Goal: Transaction & Acquisition: Purchase product/service

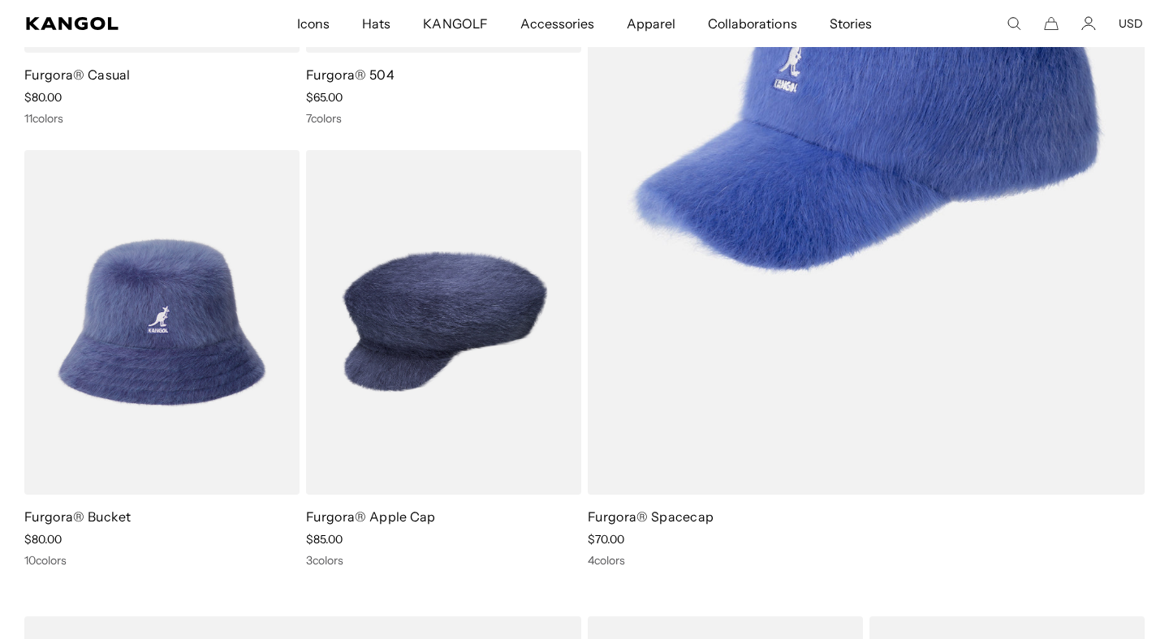
scroll to position [558, 0]
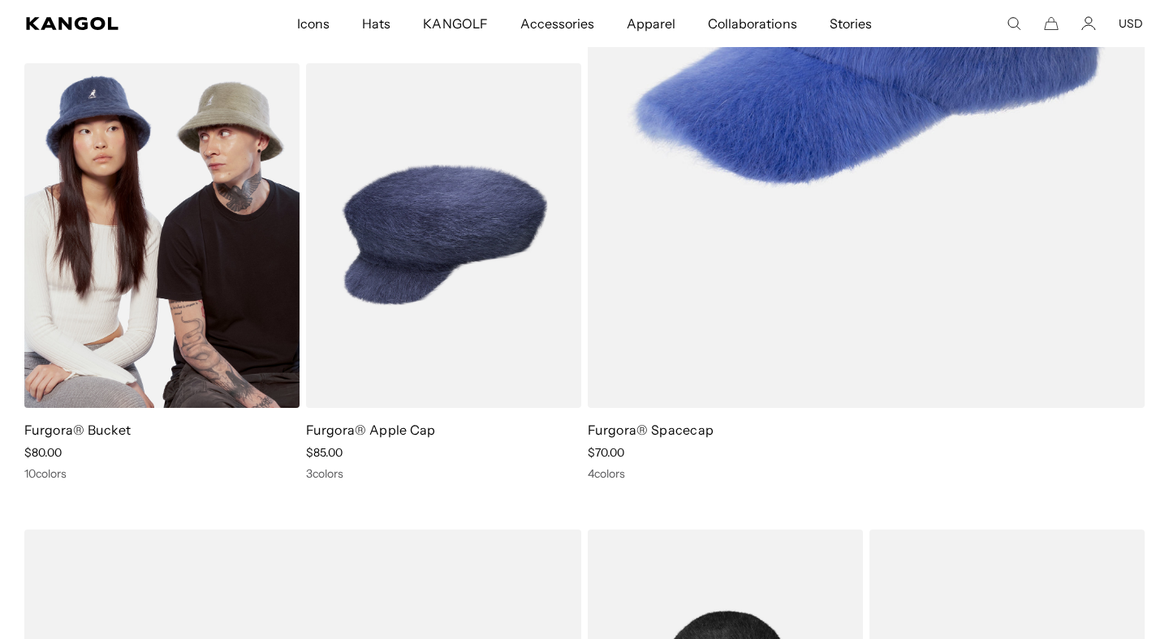
click at [62, 429] on link "Furgora® Bucket" at bounding box center [77, 430] width 107 height 16
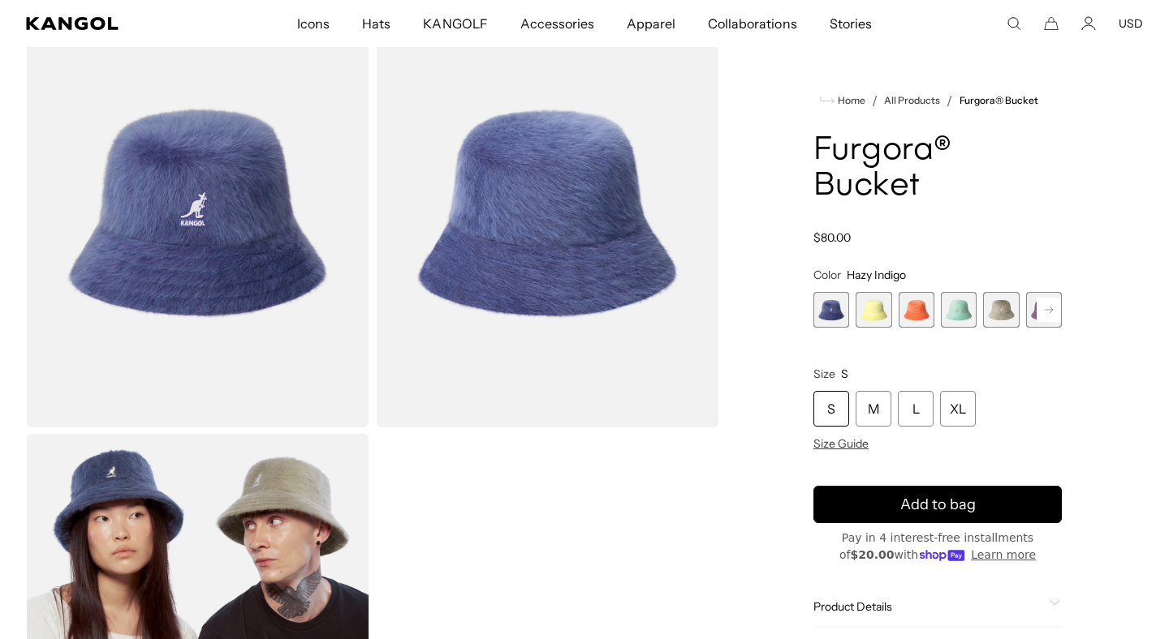
click at [1049, 311] on rect at bounding box center [1048, 310] width 24 height 24
click at [965, 318] on span "7 of 10" at bounding box center [959, 310] width 36 height 36
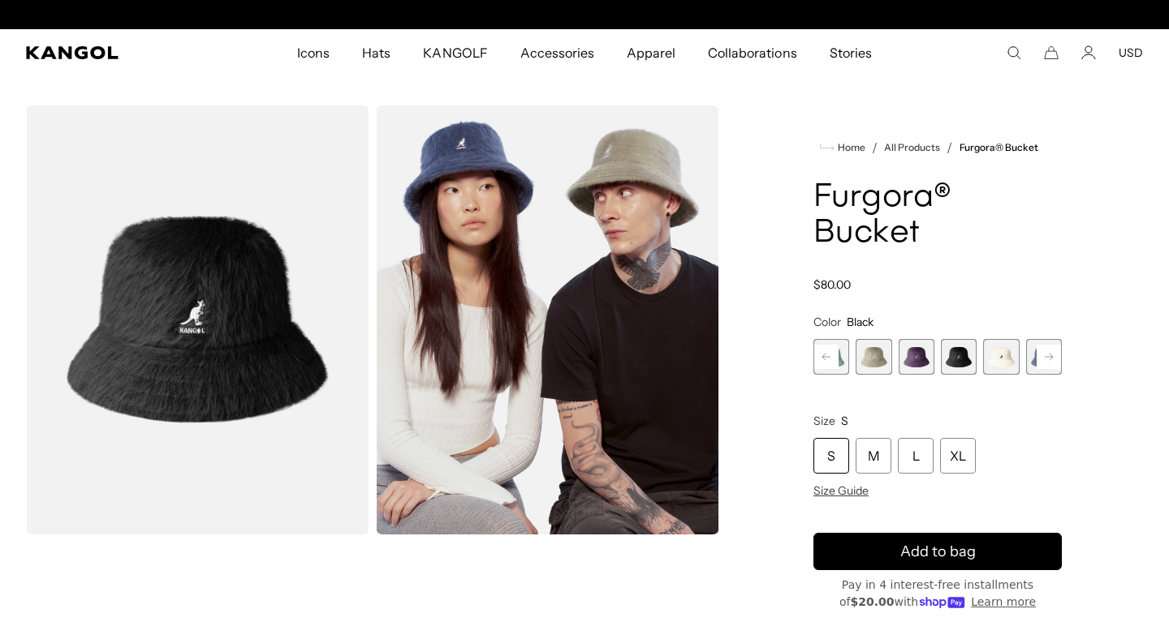
scroll to position [0, 334]
click at [974, 452] on div "XL" at bounding box center [958, 456] width 36 height 36
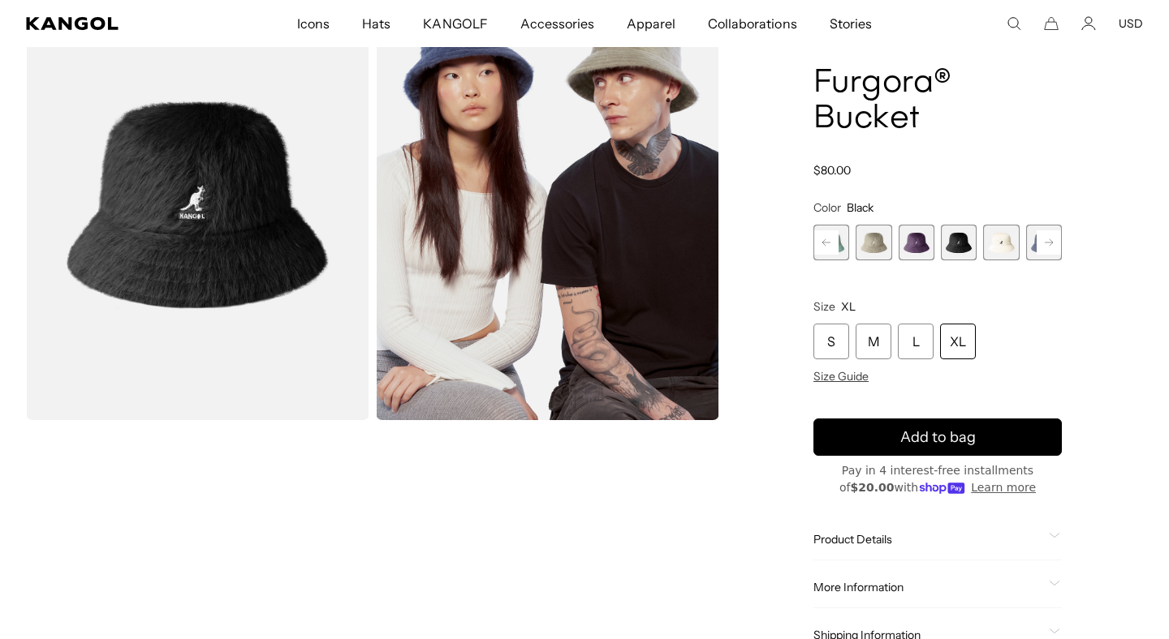
scroll to position [124, 0]
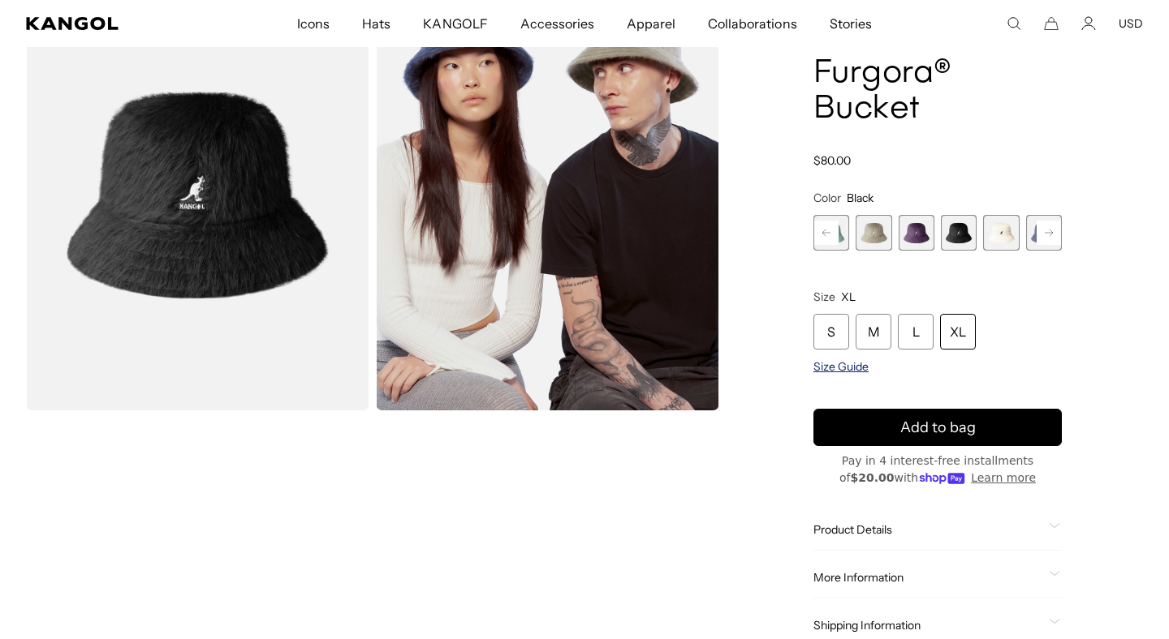
click at [833, 368] on span "Size Guide" at bounding box center [840, 366] width 55 height 15
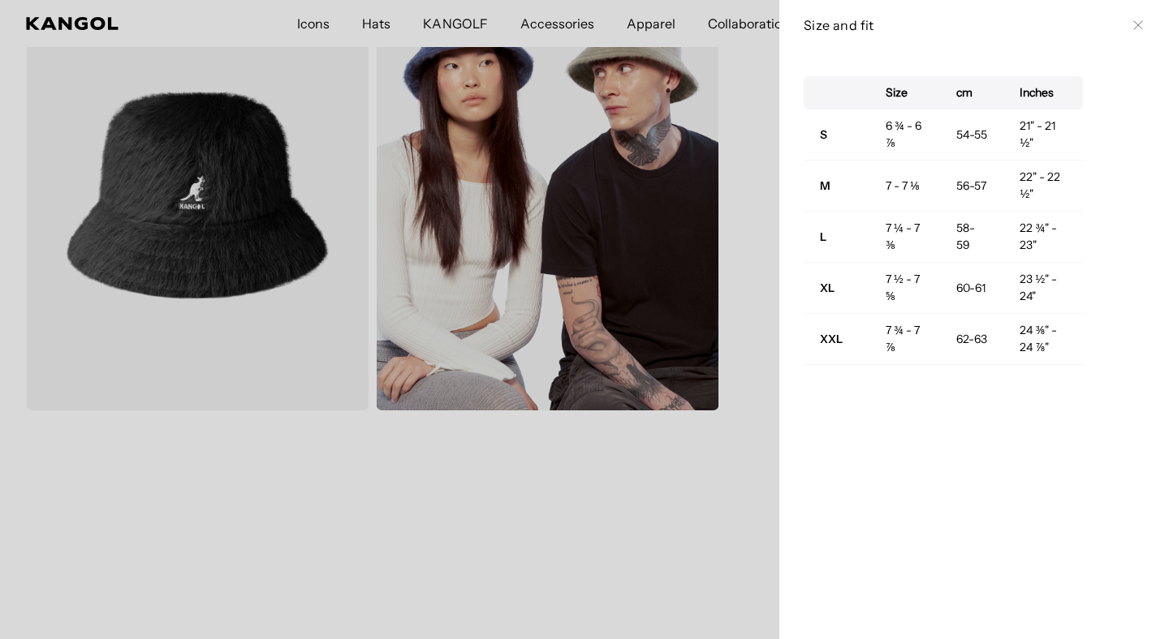
scroll to position [0, 0]
click at [966, 286] on td "60-61" at bounding box center [972, 288] width 64 height 51
click at [1139, 25] on icon at bounding box center [1138, 25] width 10 height 10
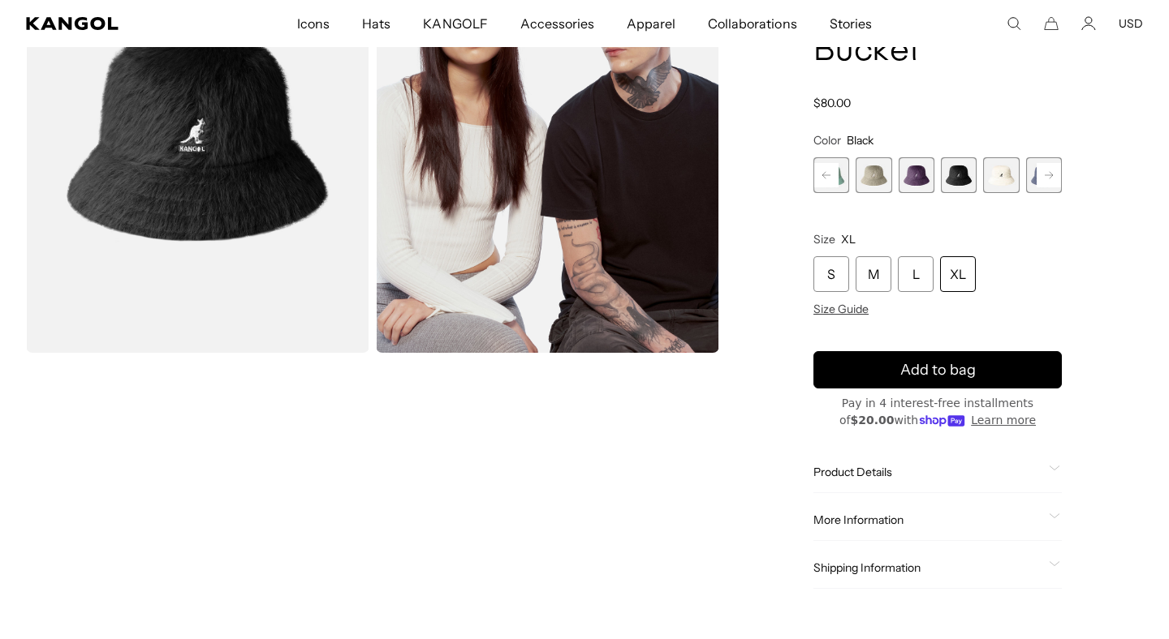
scroll to position [187, 0]
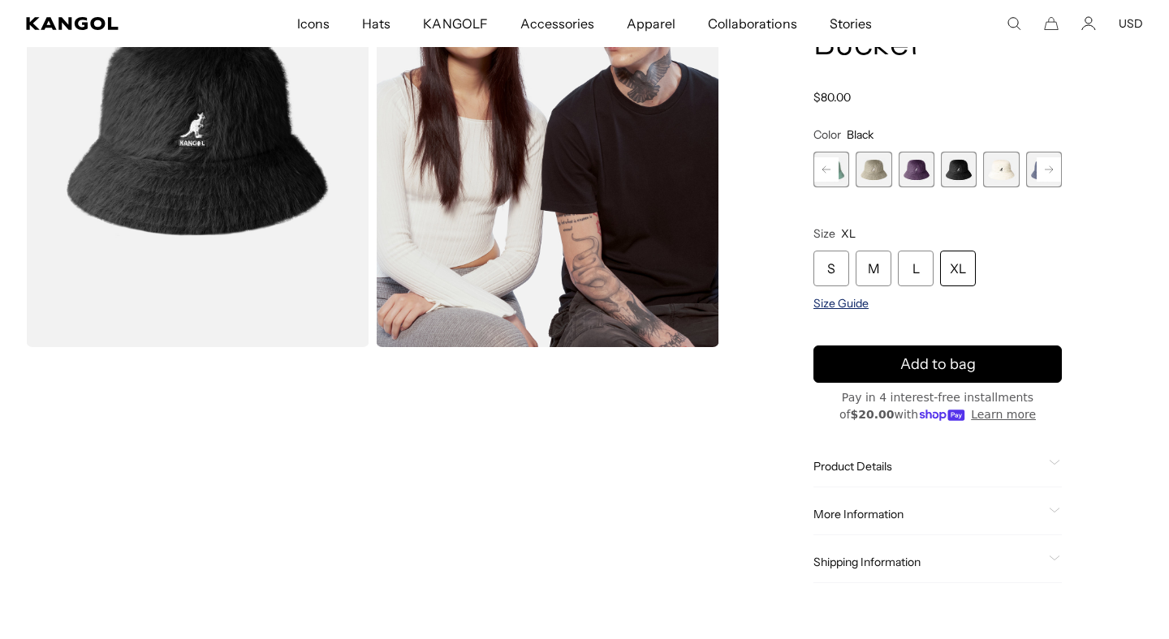
click at [839, 305] on span "Size Guide" at bounding box center [840, 303] width 55 height 15
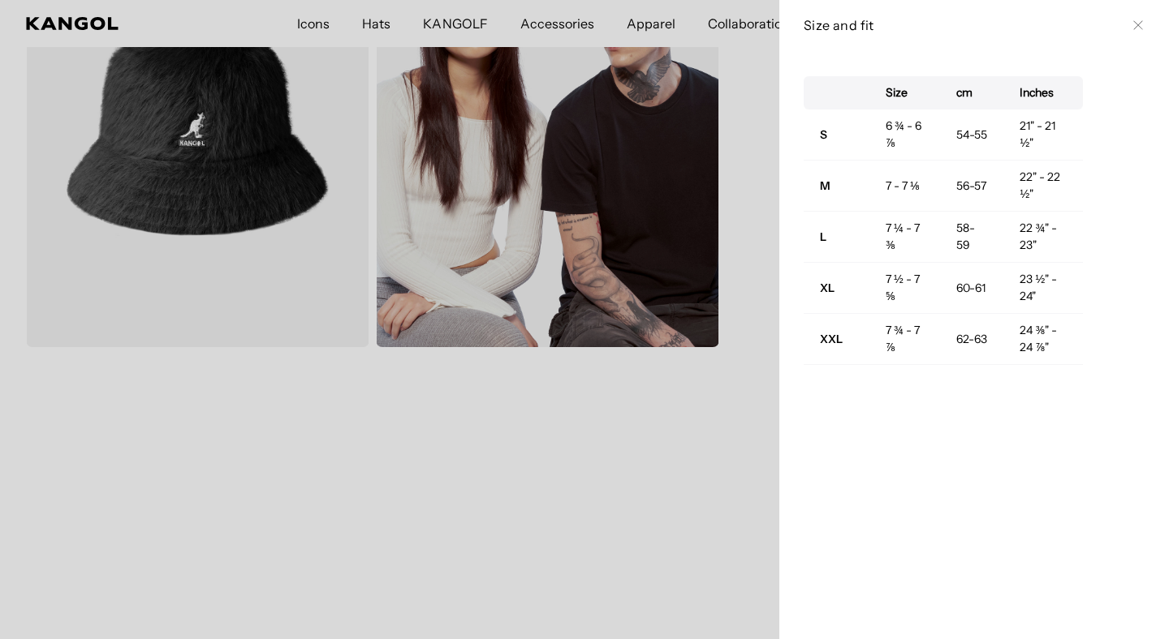
scroll to position [0, 334]
click at [965, 289] on td "60-61" at bounding box center [972, 288] width 64 height 51
click at [1139, 26] on icon at bounding box center [1138, 25] width 10 height 10
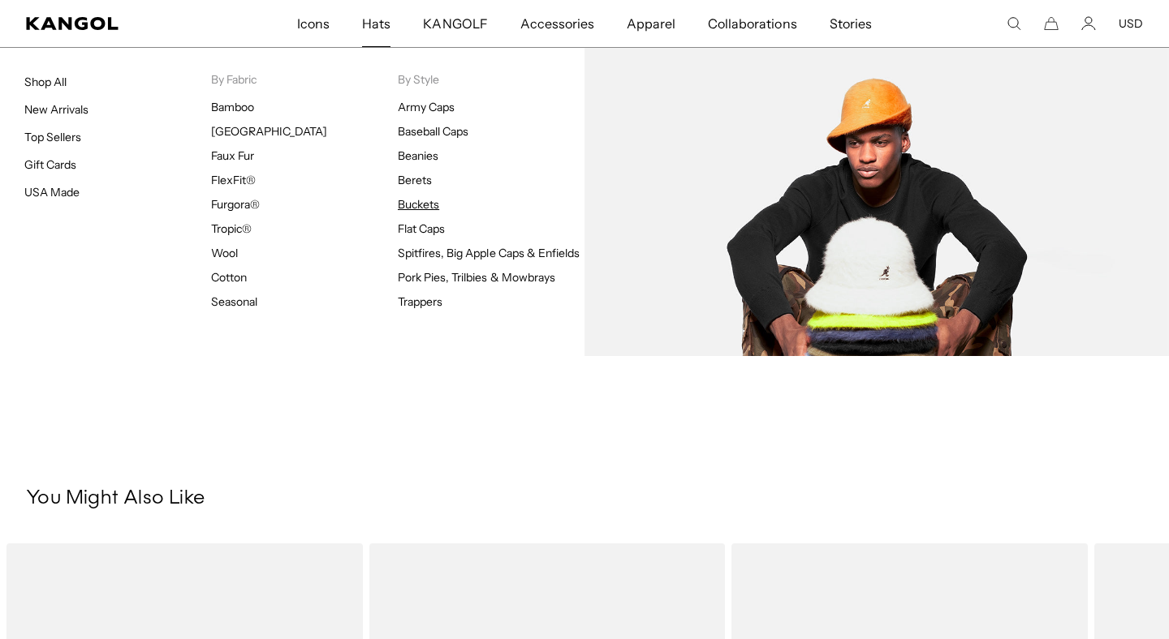
click at [415, 202] on link "Buckets" at bounding box center [418, 204] width 41 height 15
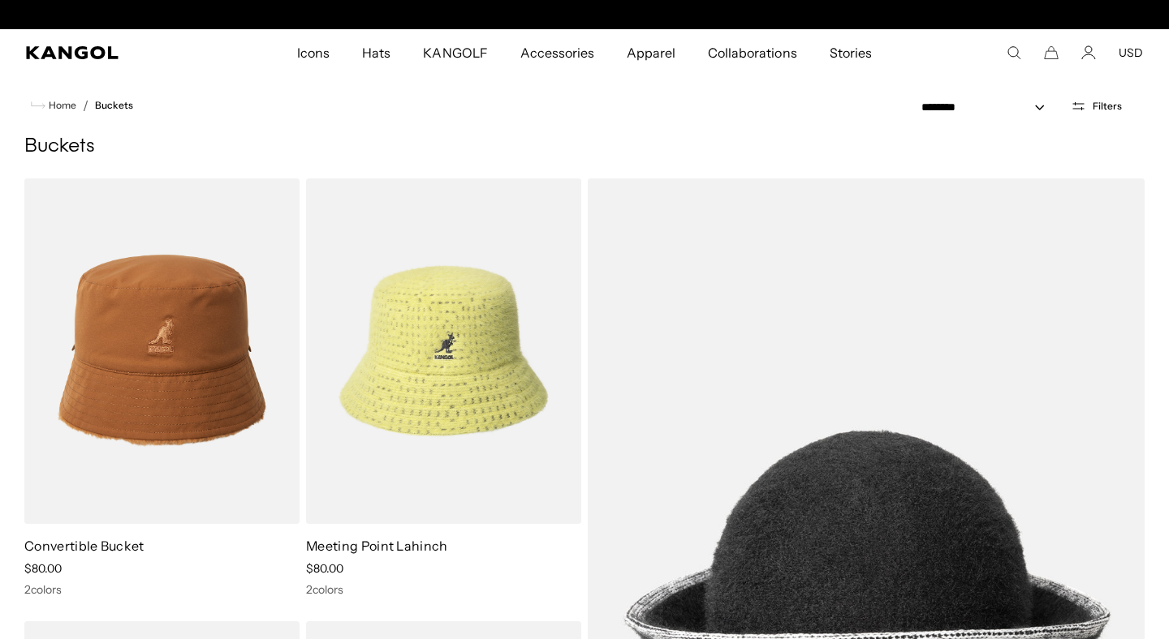
scroll to position [0, 334]
click at [1092, 107] on button "Filters" at bounding box center [1096, 106] width 71 height 15
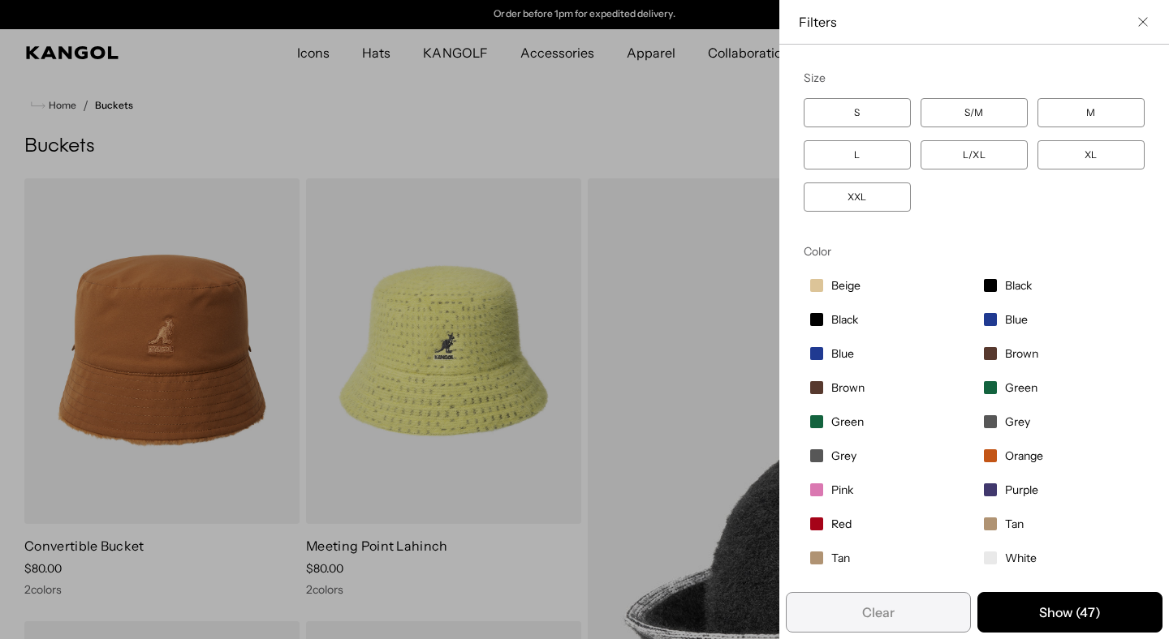
click at [859, 208] on label "XXL" at bounding box center [856, 197] width 107 height 29
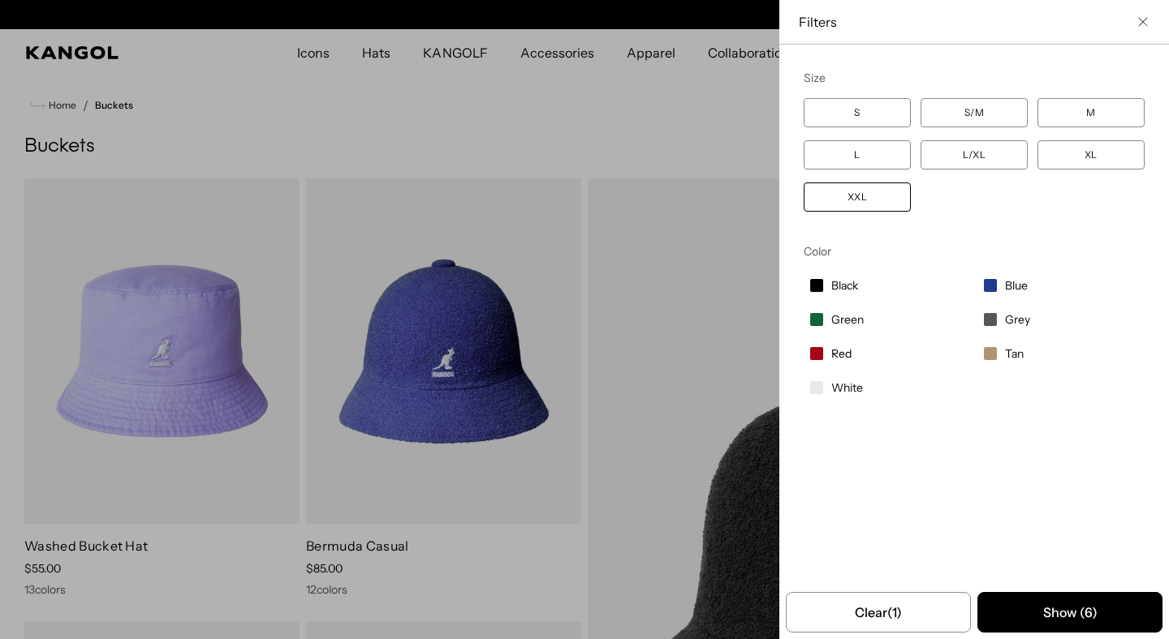
scroll to position [0, 334]
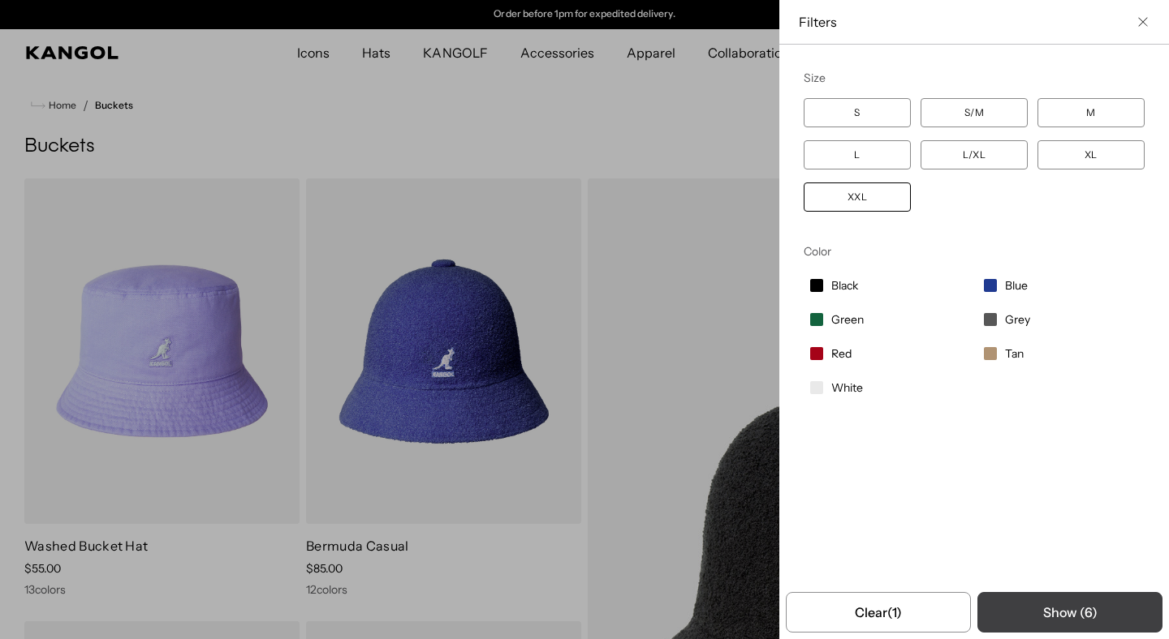
click at [1054, 615] on button "Show ( 6 )" at bounding box center [1069, 612] width 185 height 41
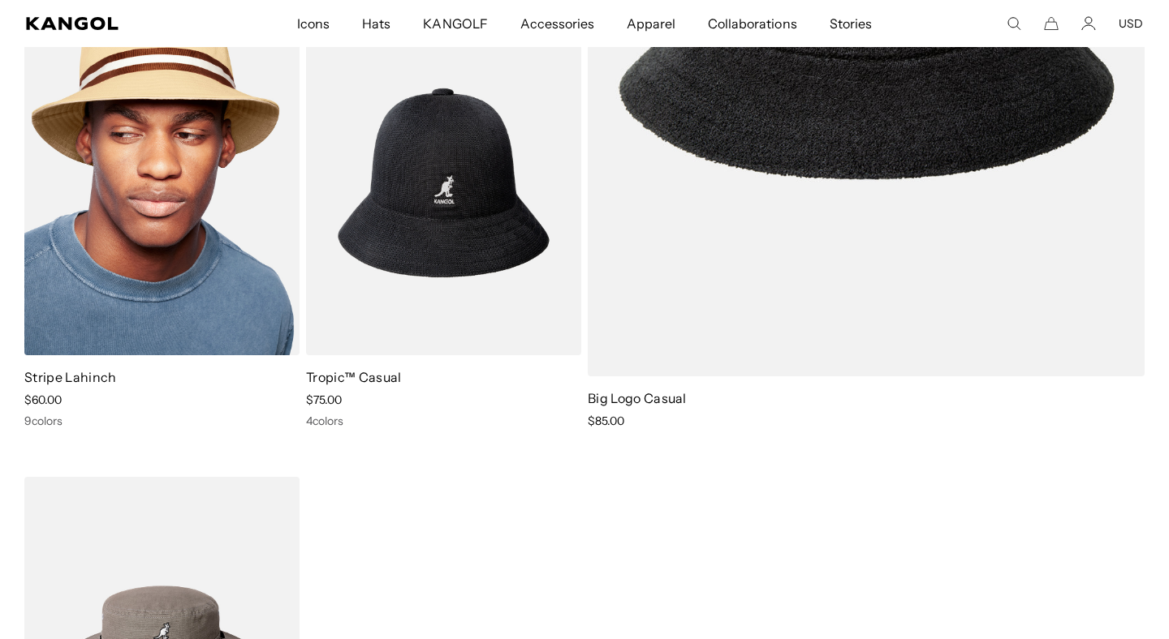
scroll to position [540, 0]
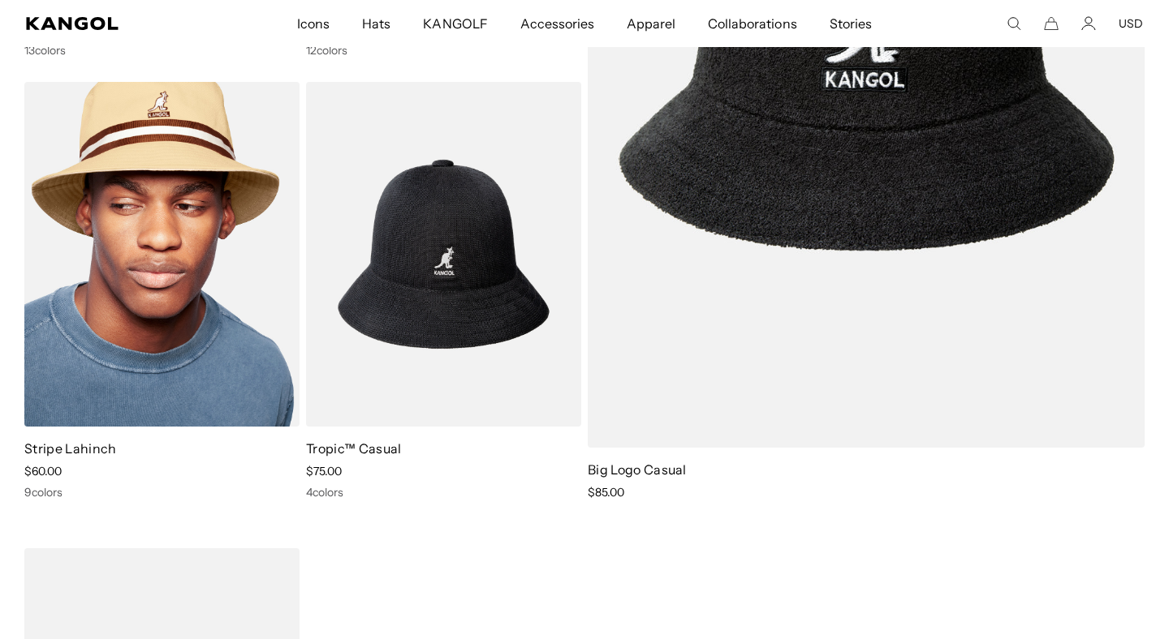
click at [200, 315] on img at bounding box center [161, 255] width 275 height 346
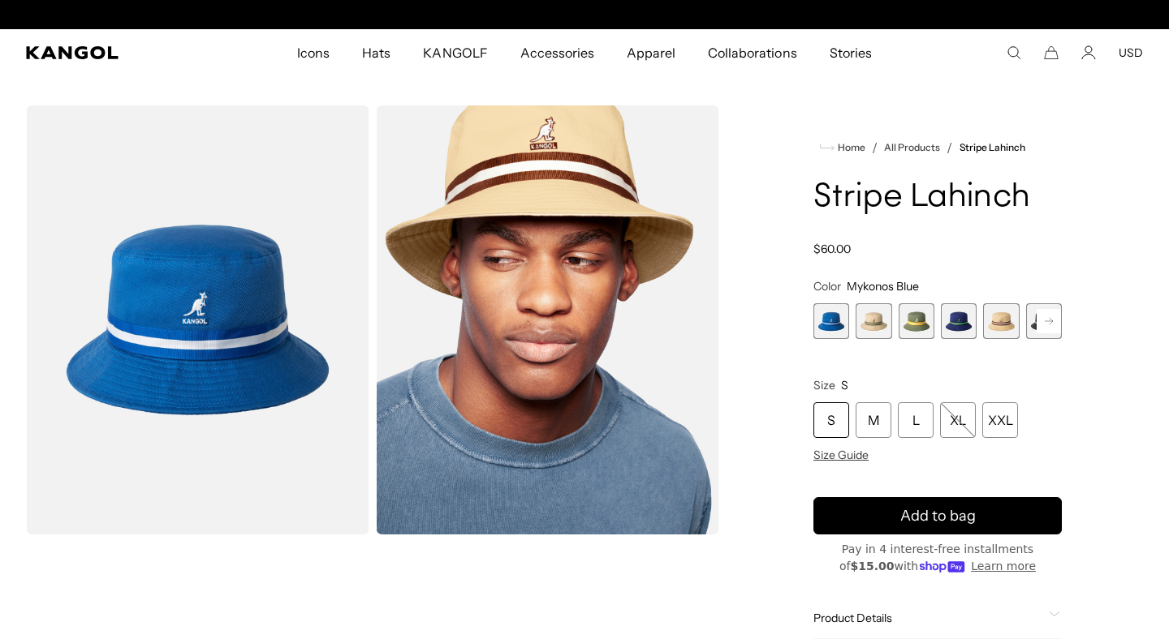
scroll to position [0, 334]
click at [877, 332] on span "2 of 9" at bounding box center [873, 322] width 36 height 36
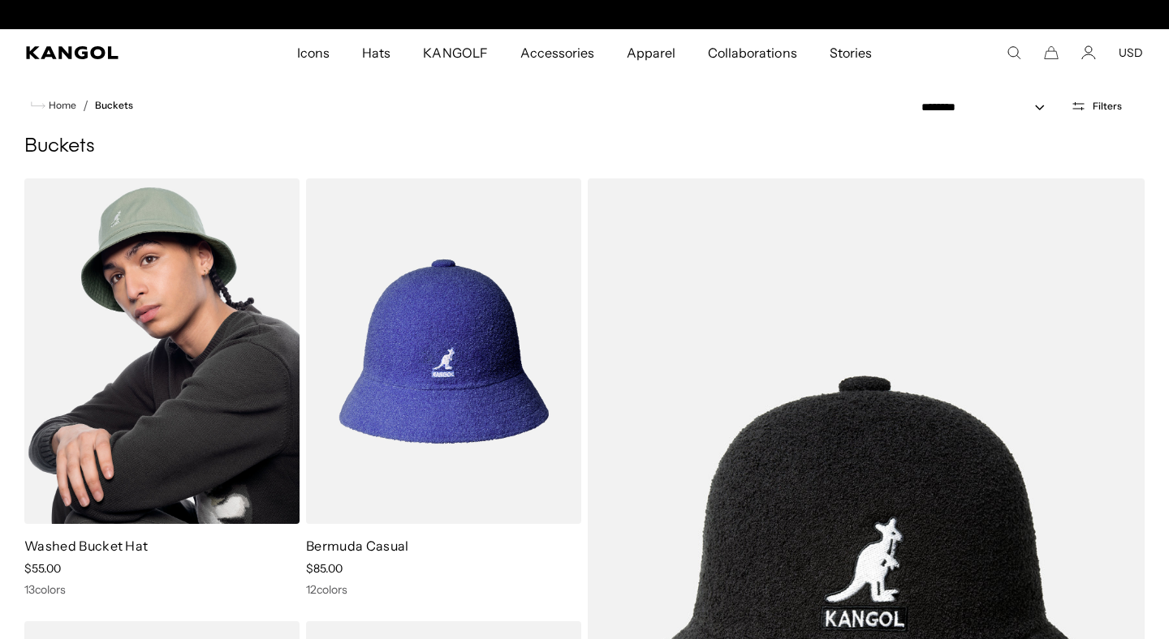
scroll to position [0, 334]
click at [216, 355] on img at bounding box center [161, 352] width 275 height 346
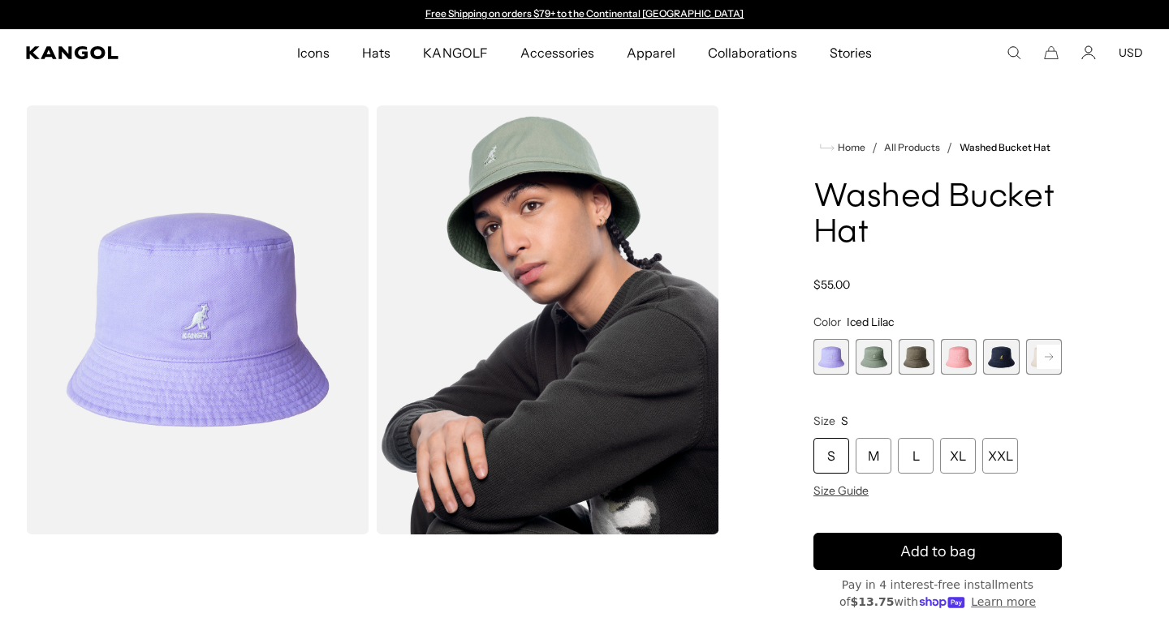
click at [1005, 362] on span "5 of 13" at bounding box center [1001, 357] width 36 height 36
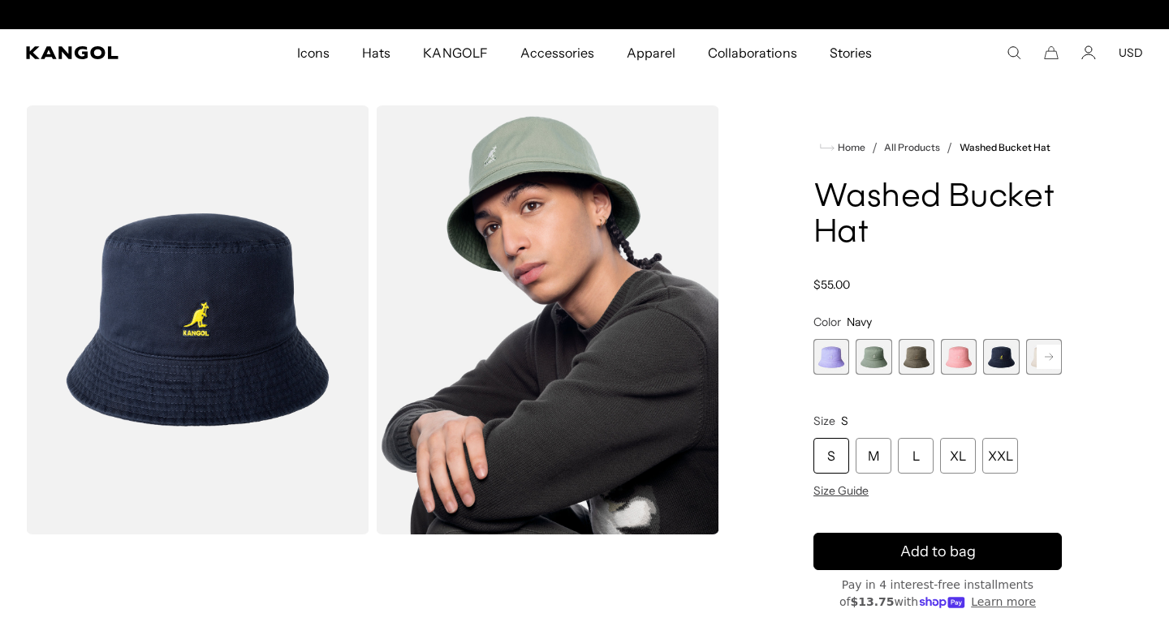
scroll to position [0, 334]
click at [1052, 360] on rect at bounding box center [1048, 357] width 24 height 24
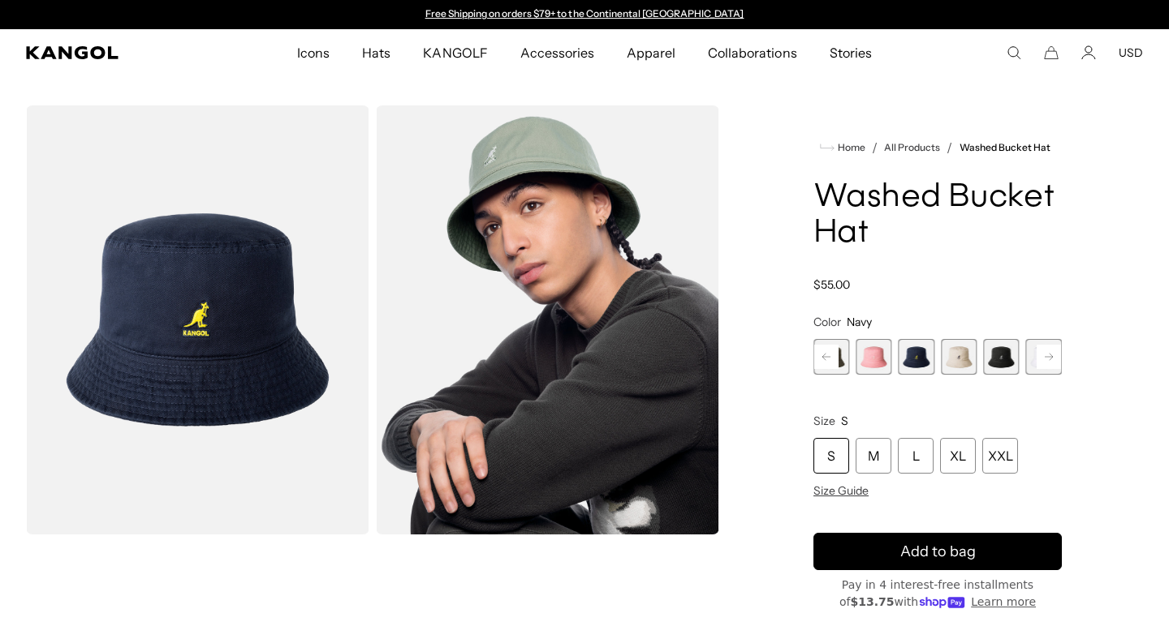
click at [1011, 366] on span "7 of 13" at bounding box center [1001, 357] width 36 height 36
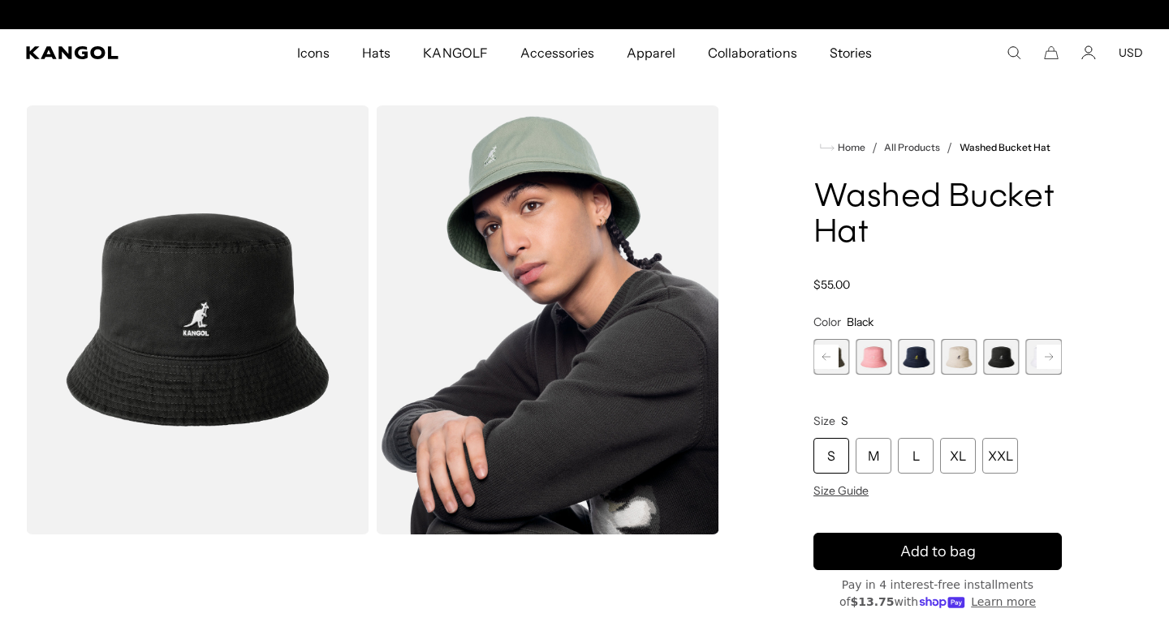
scroll to position [0, 334]
click at [1005, 461] on div "XXL" at bounding box center [1000, 456] width 36 height 36
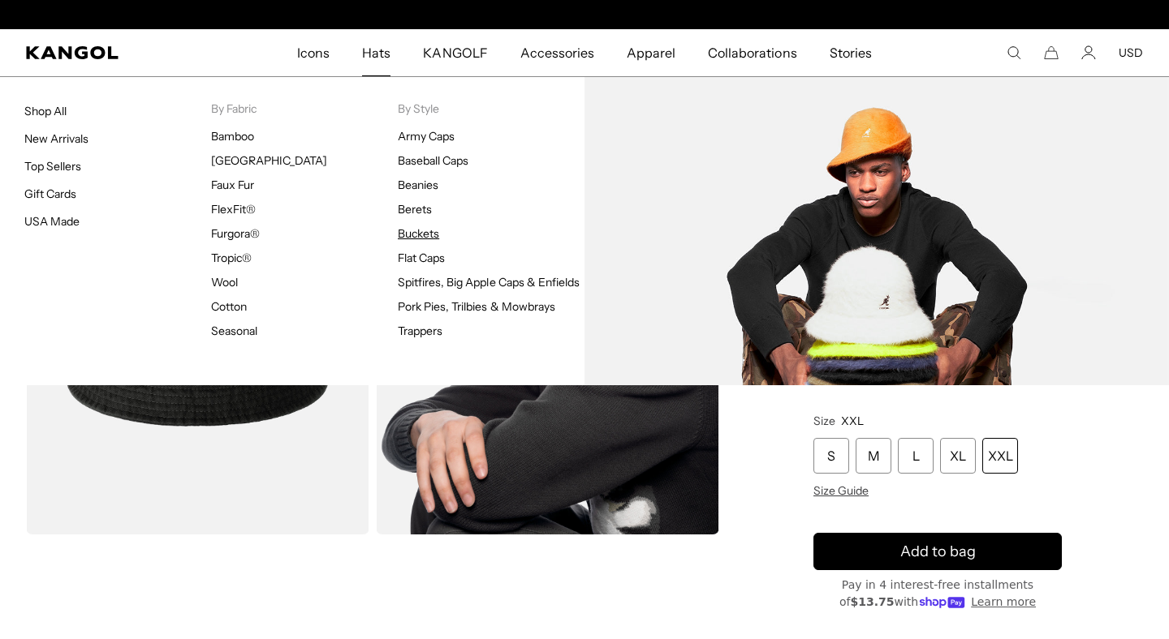
click at [426, 239] on link "Buckets" at bounding box center [418, 233] width 41 height 15
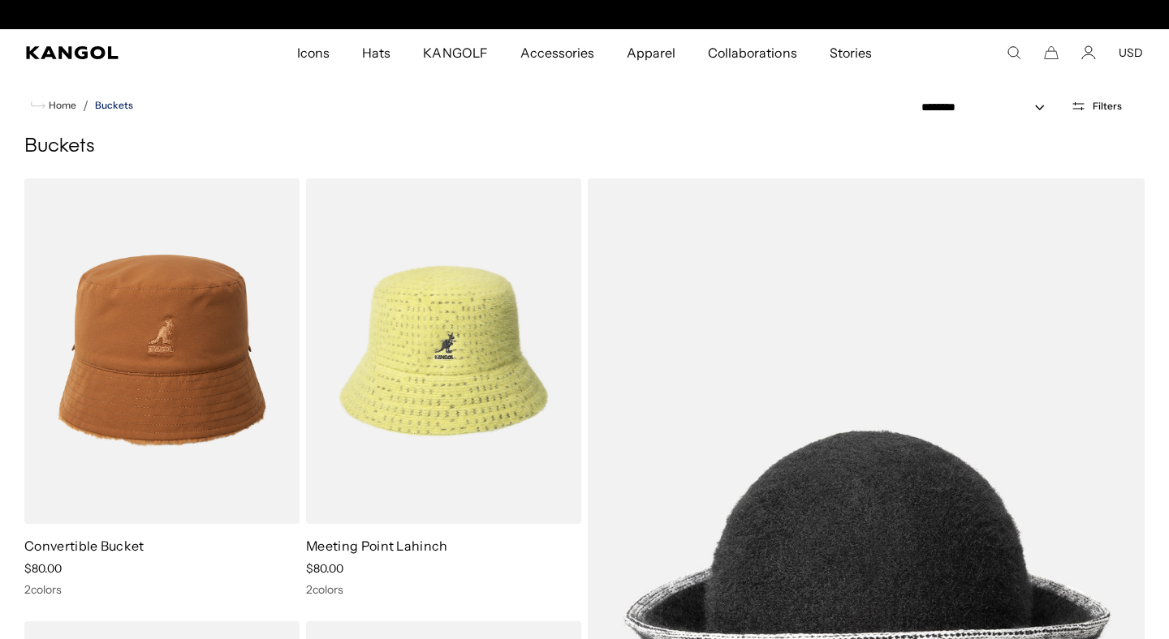
scroll to position [0, 334]
click at [1082, 99] on icon "Open filters" at bounding box center [1077, 106] width 15 height 15
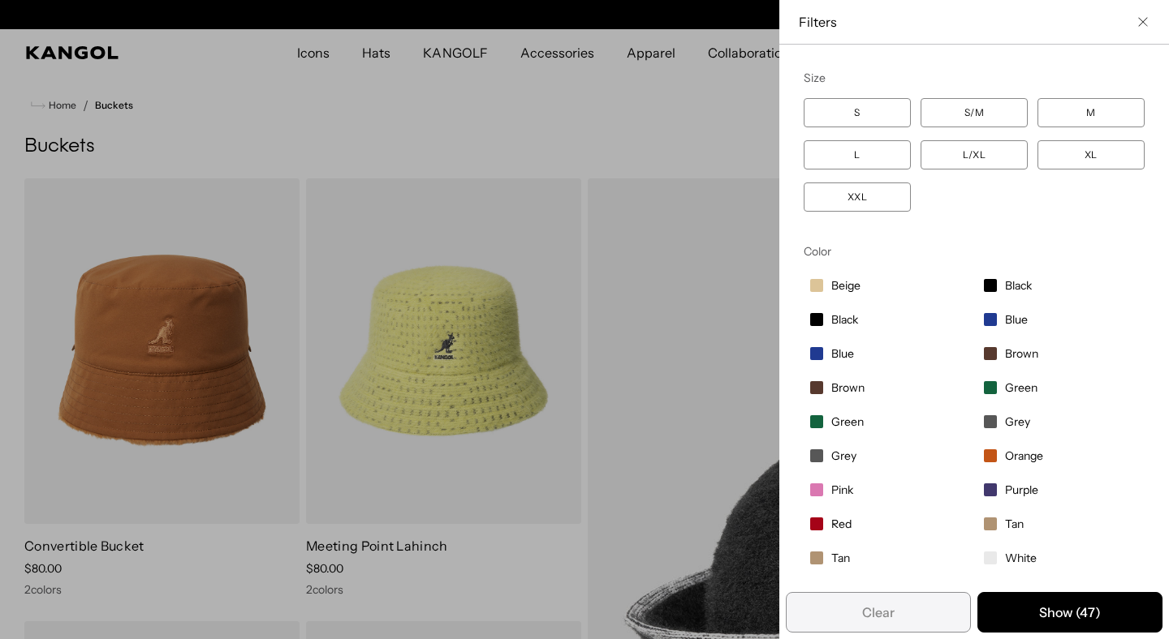
click at [1124, 150] on label "XL" at bounding box center [1090, 154] width 107 height 29
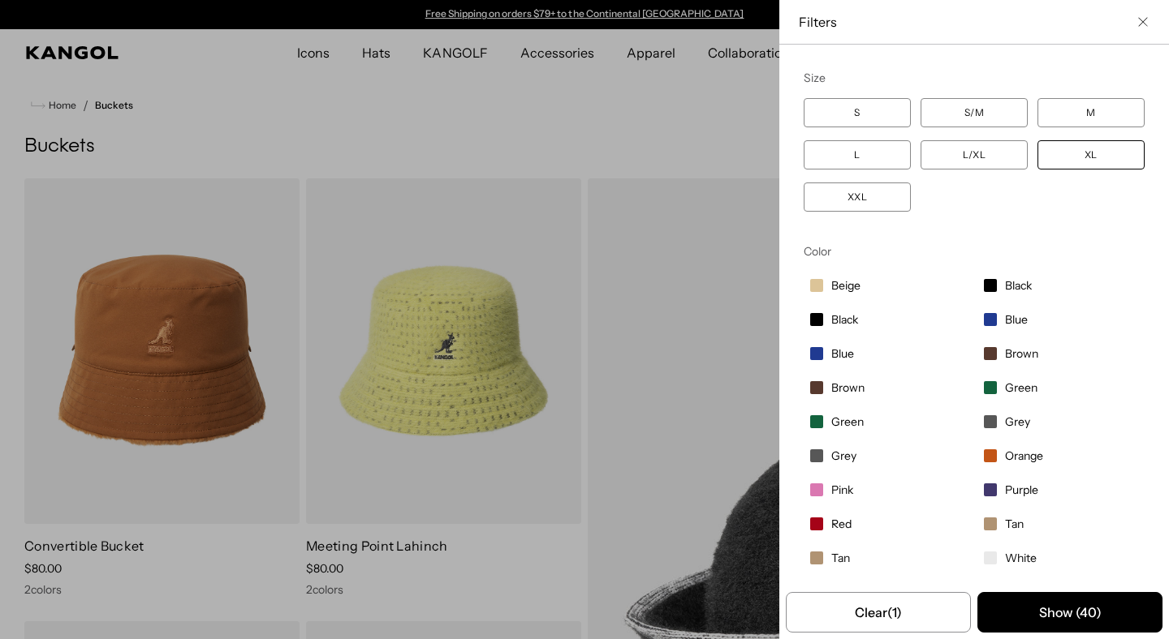
click at [839, 492] on span "Pink" at bounding box center [842, 490] width 22 height 15
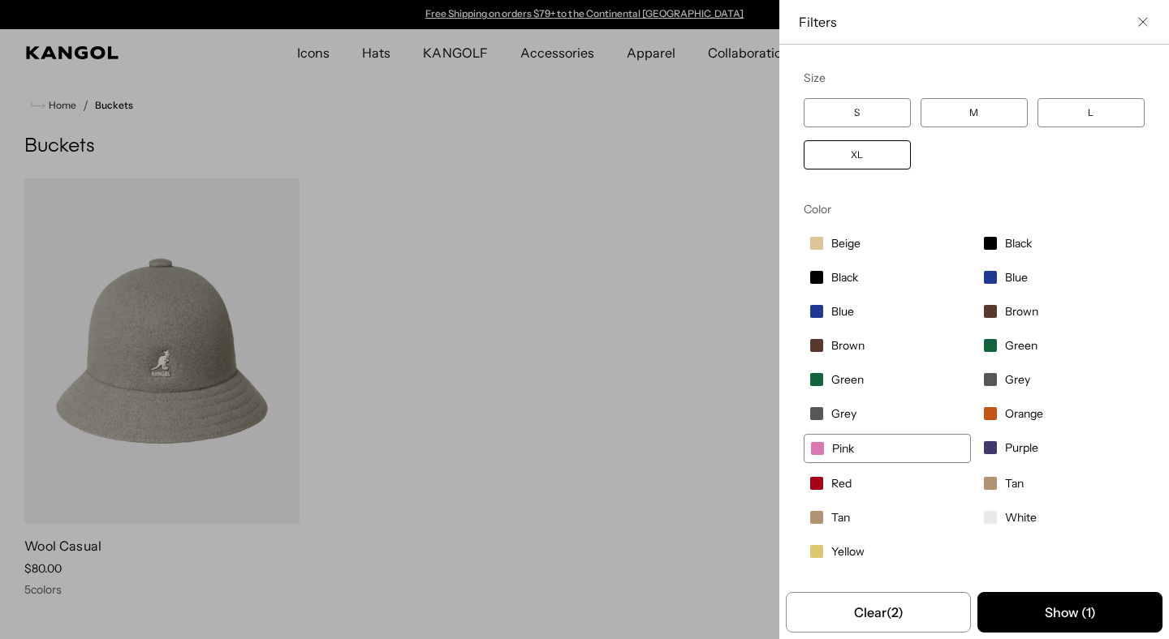
click at [826, 445] on label "Pink" at bounding box center [886, 448] width 167 height 29
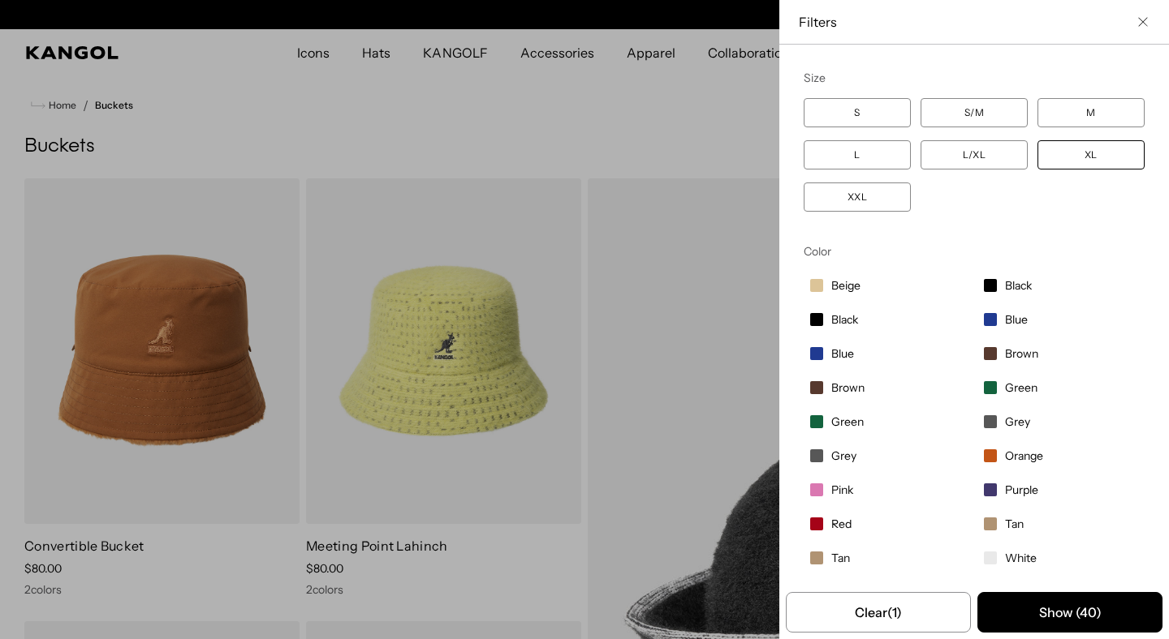
scroll to position [0, 334]
click at [1095, 155] on label "XL" at bounding box center [1090, 154] width 107 height 29
click at [1017, 282] on span "Black" at bounding box center [1018, 285] width 27 height 15
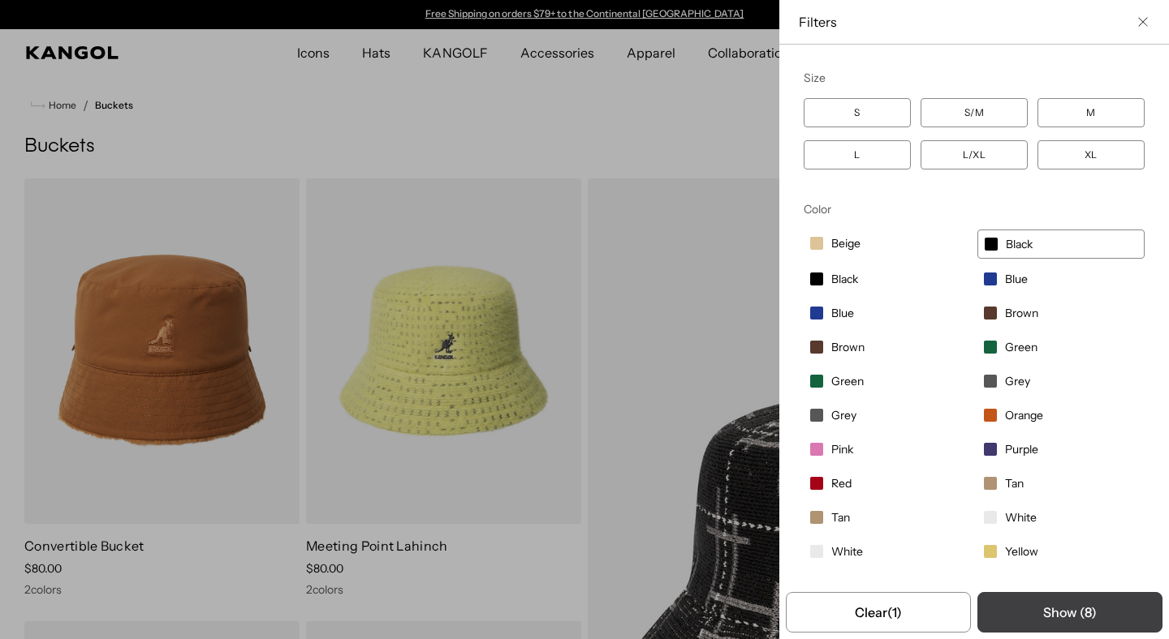
click at [1087, 612] on button "Show ( 8 )" at bounding box center [1069, 612] width 185 height 41
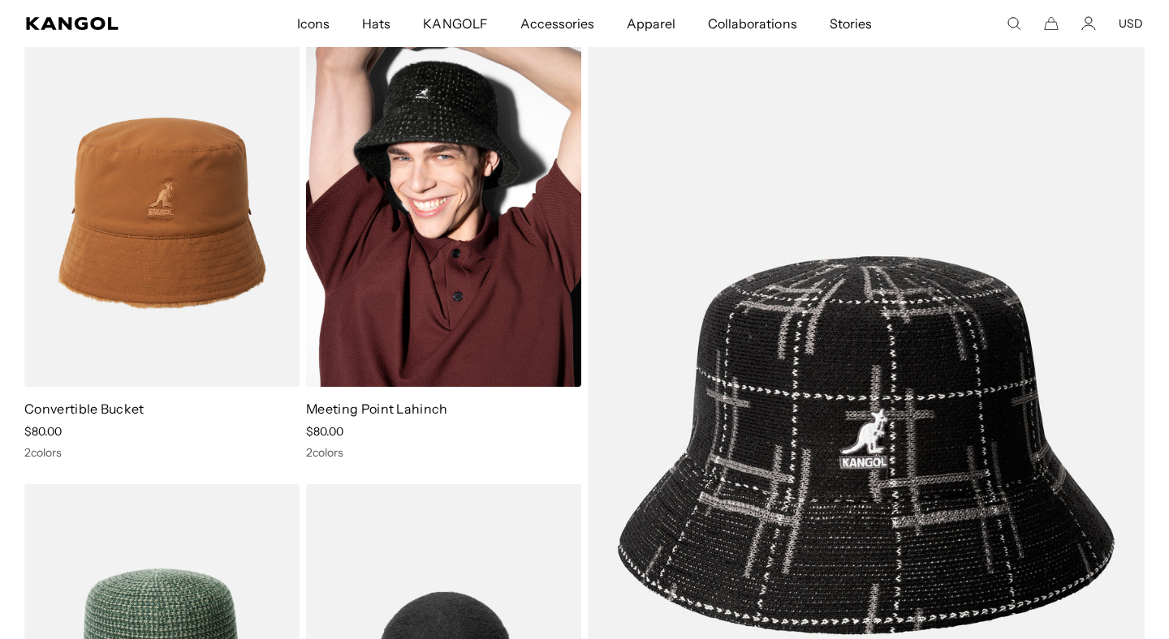
click at [395, 262] on img at bounding box center [443, 214] width 275 height 346
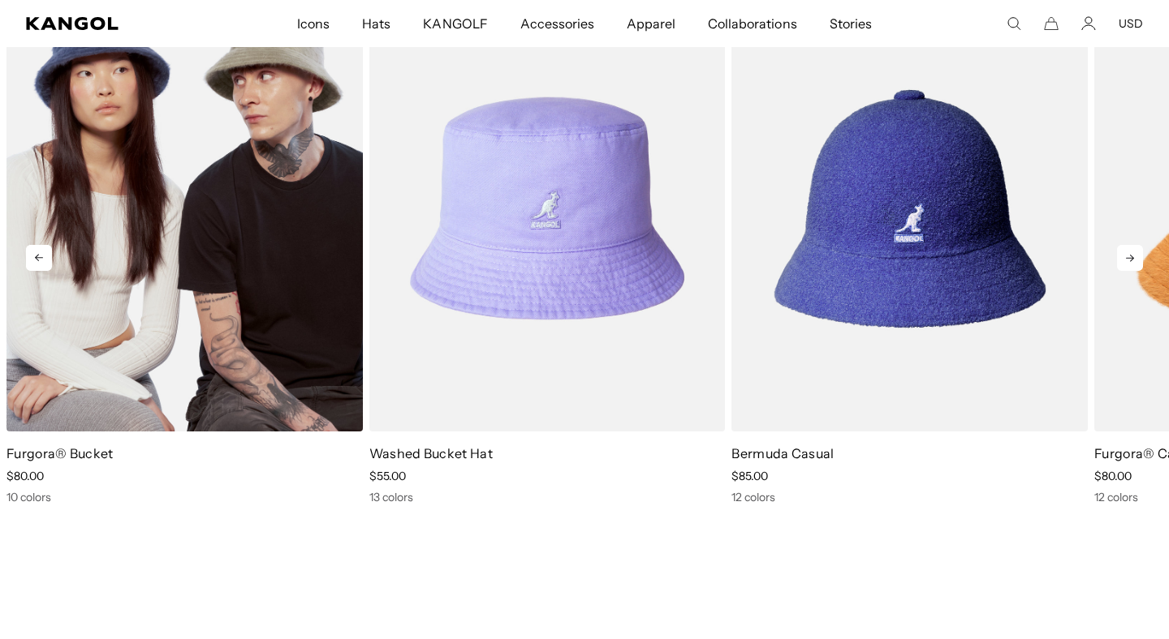
scroll to position [0, 334]
click at [167, 342] on img "1 of 10" at bounding box center [184, 208] width 356 height 447
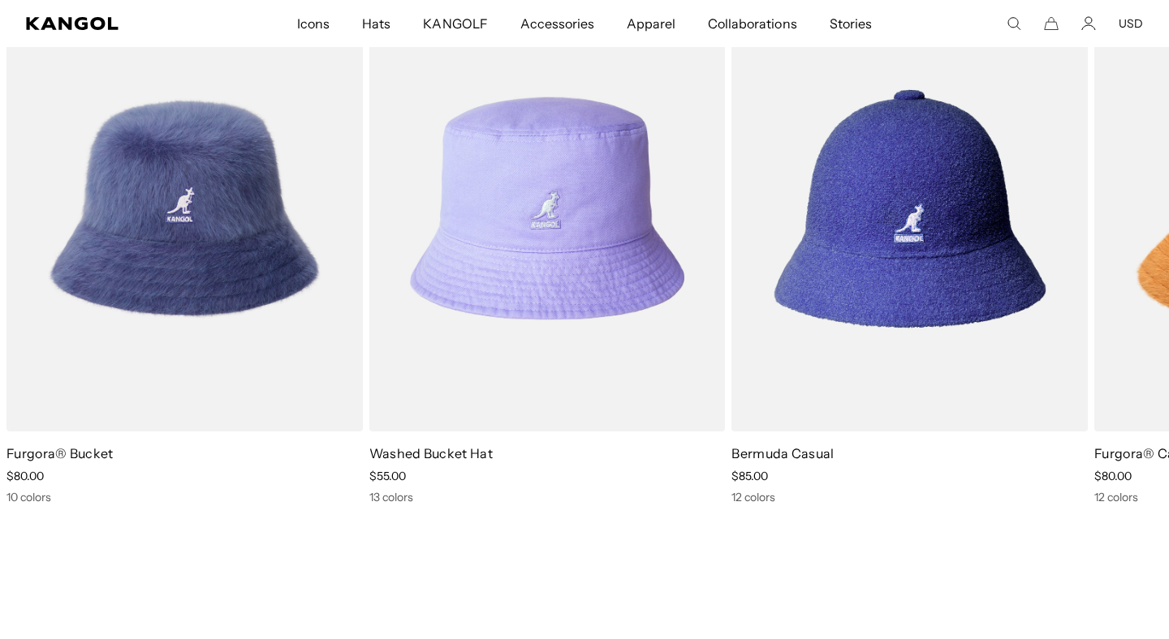
scroll to position [0, 0]
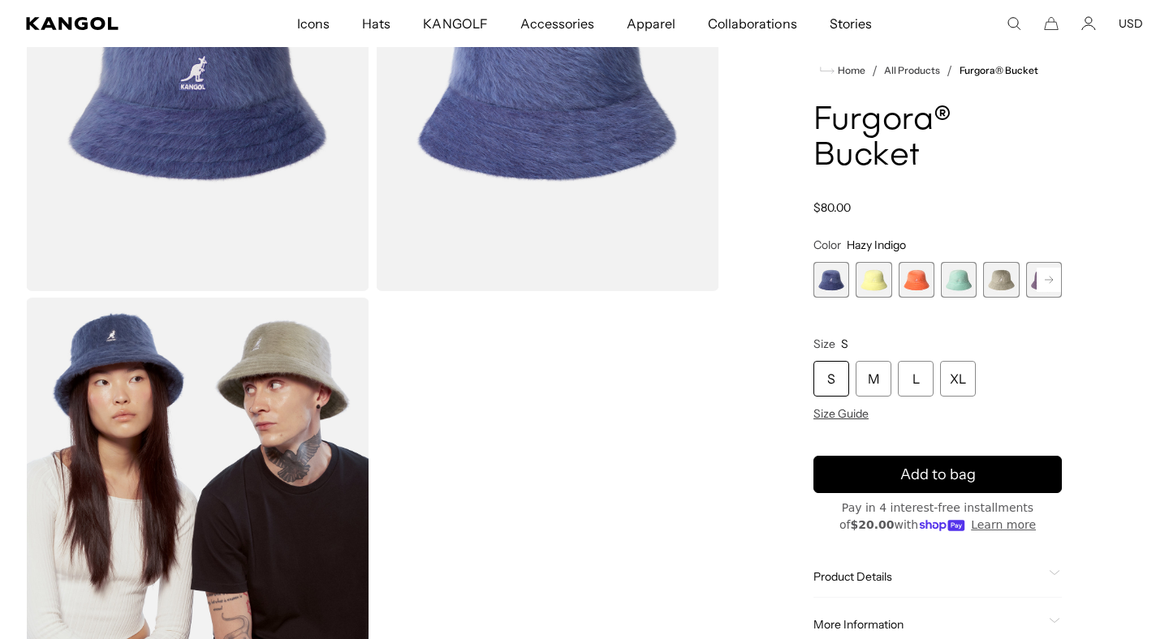
scroll to position [45, 0]
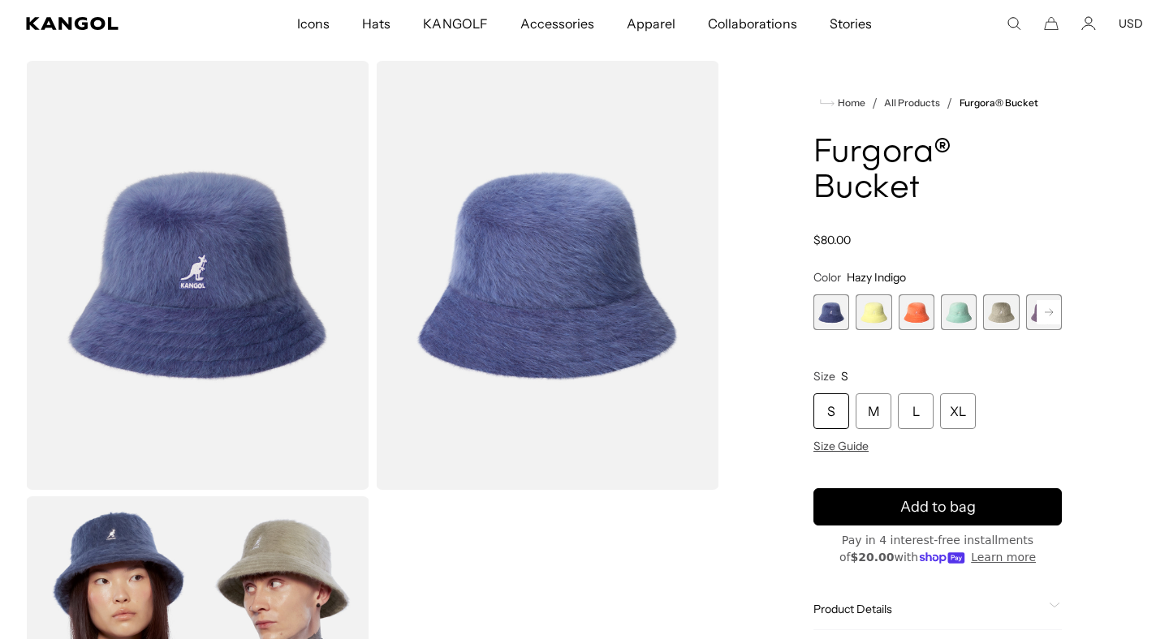
click at [1048, 318] on rect at bounding box center [1048, 312] width 24 height 24
click at [1014, 317] on span "7 of 10" at bounding box center [1001, 313] width 36 height 36
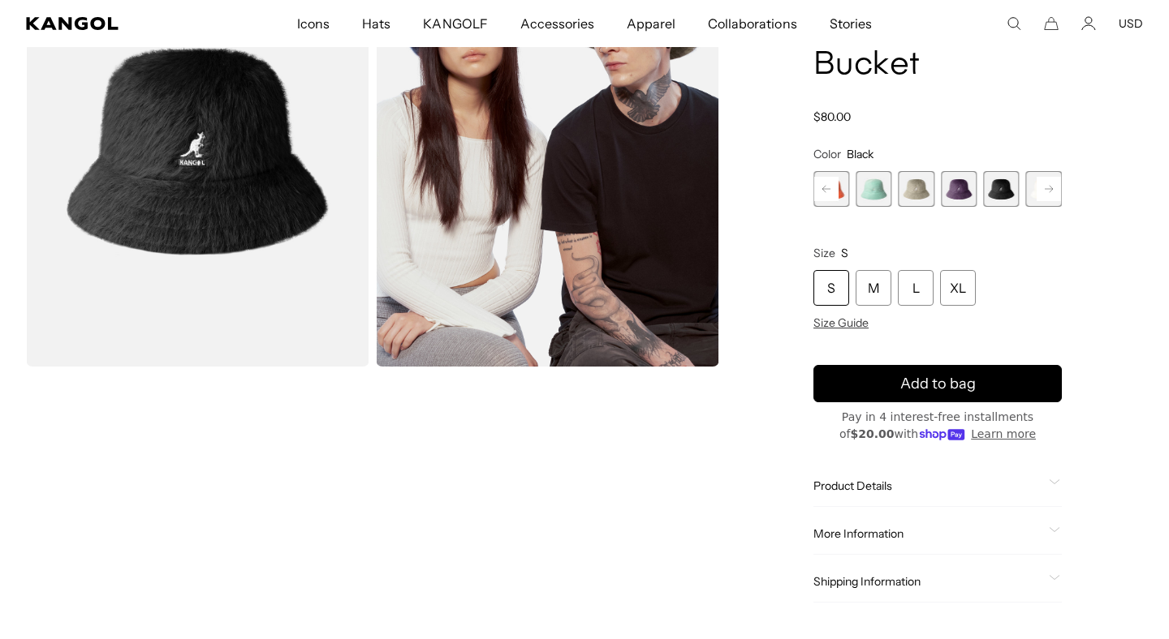
scroll to position [213, 0]
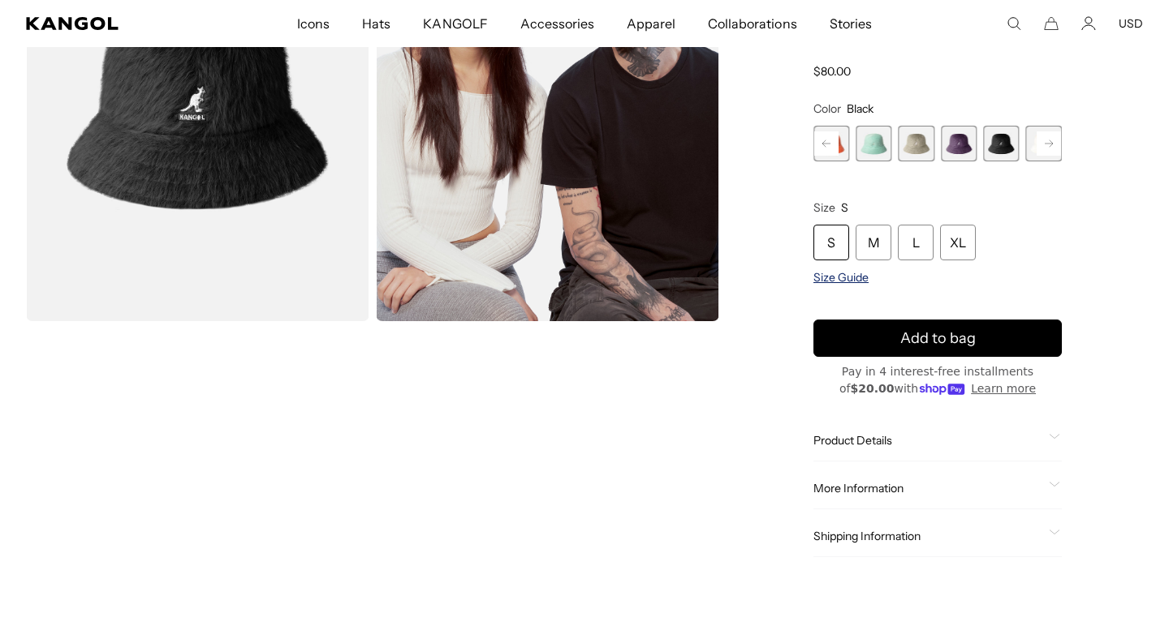
click at [848, 278] on span "Size Guide" at bounding box center [840, 277] width 55 height 15
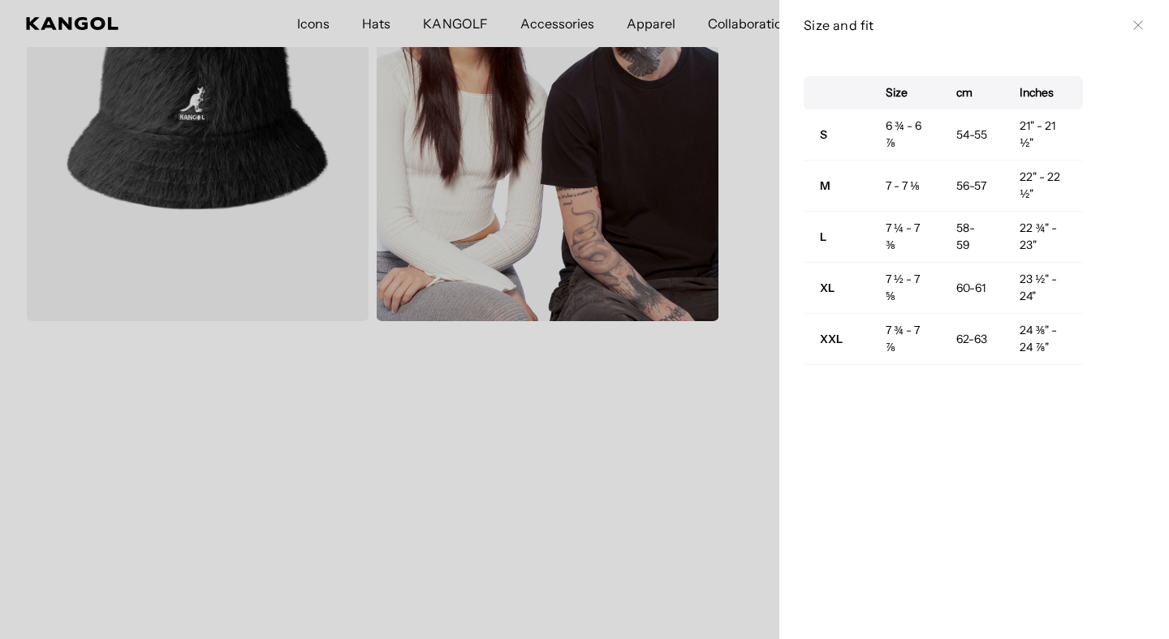
scroll to position [0, 334]
click at [1137, 19] on button "Close" at bounding box center [1137, 25] width 13 height 13
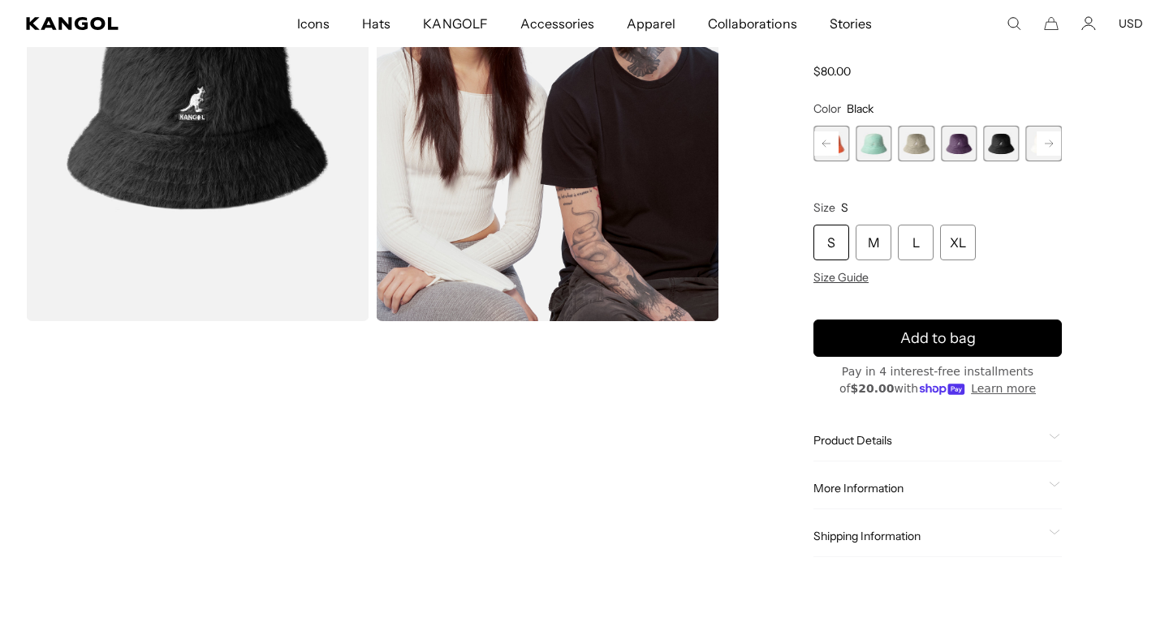
scroll to position [0, 0]
click at [895, 446] on span "Product Details" at bounding box center [927, 440] width 229 height 15
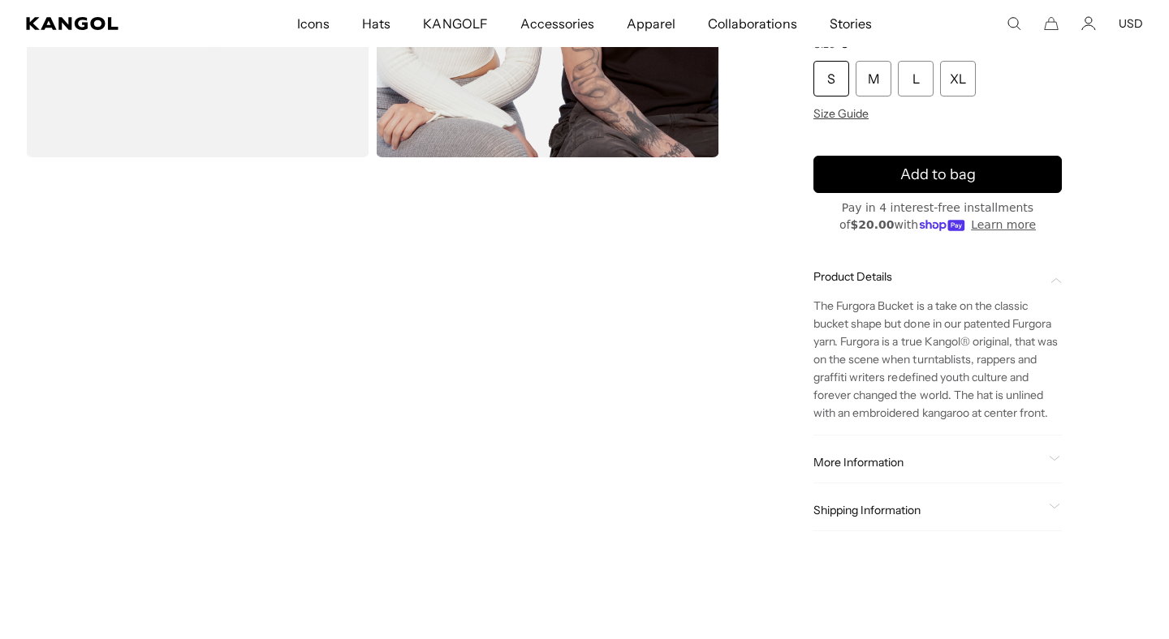
scroll to position [395, 0]
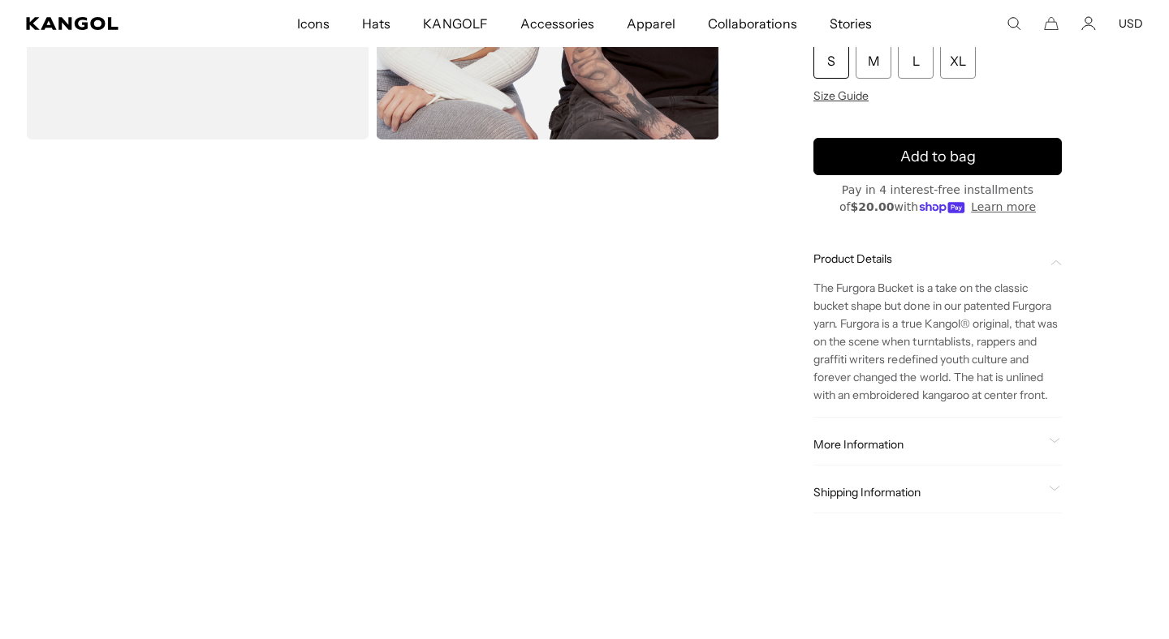
click at [883, 442] on span "More Information" at bounding box center [927, 444] width 229 height 15
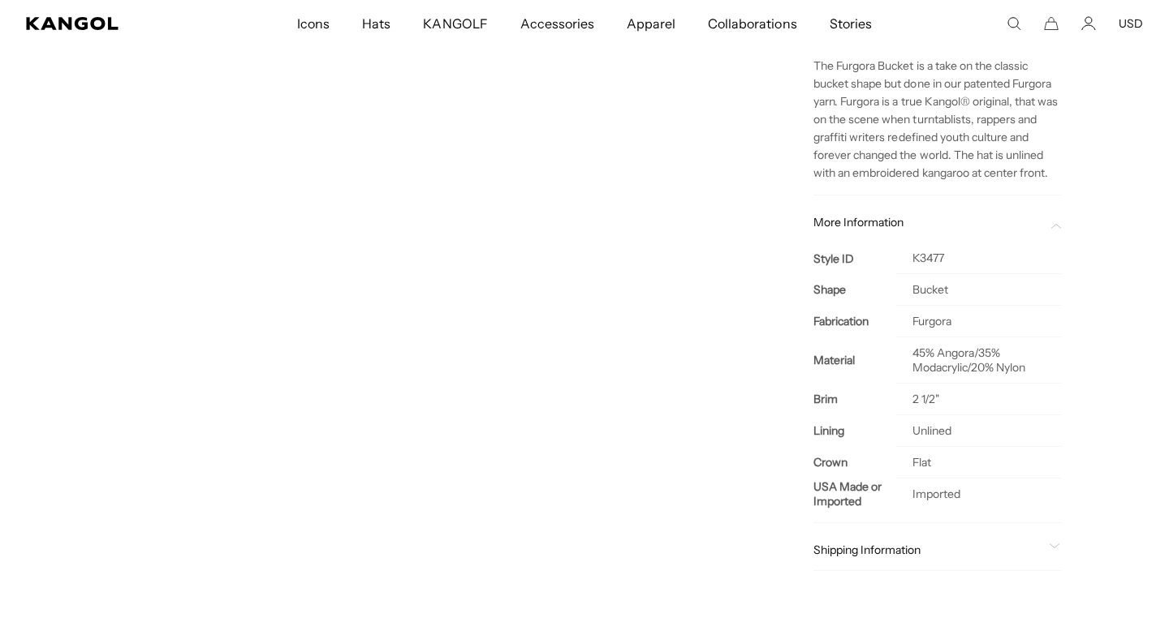
scroll to position [618, 0]
click at [896, 551] on span "Shipping Information" at bounding box center [927, 549] width 229 height 15
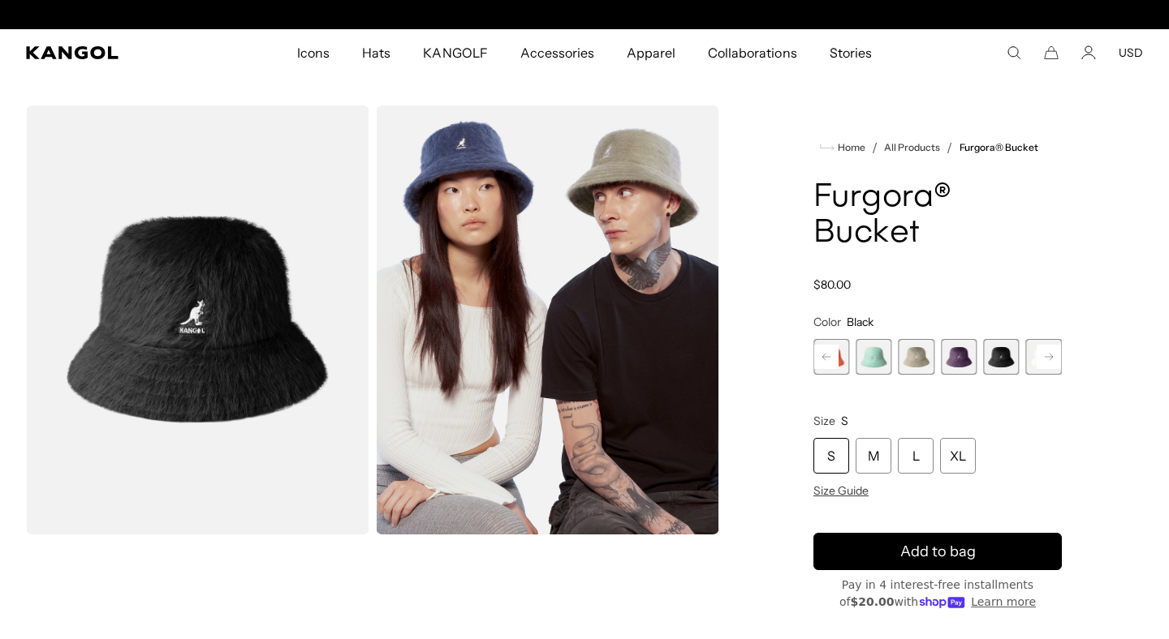
scroll to position [0, 334]
click at [966, 464] on div "XL" at bounding box center [958, 456] width 36 height 36
click at [1047, 356] on rect at bounding box center [1048, 357] width 24 height 24
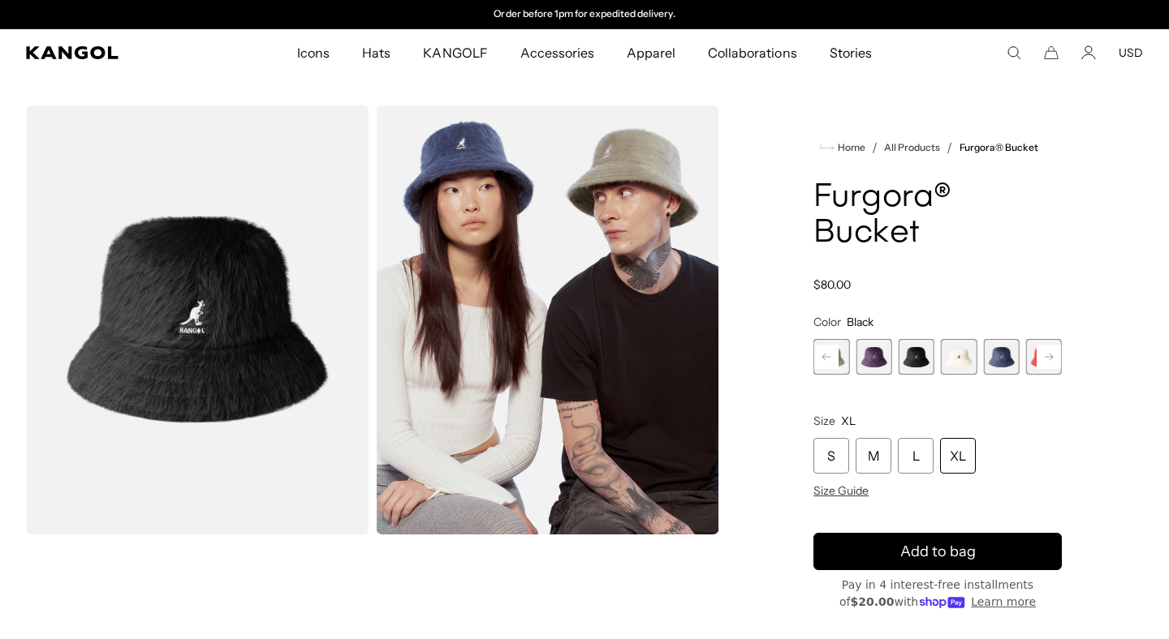
click at [1047, 356] on span "10 of 10" at bounding box center [1044, 357] width 36 height 36
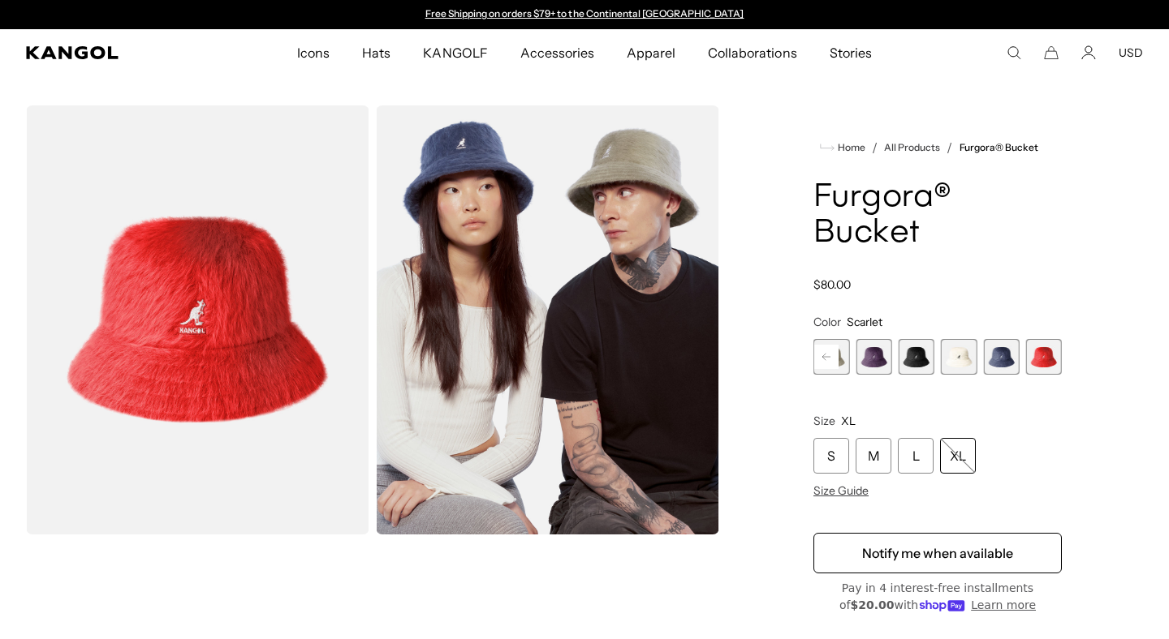
click at [993, 375] on variant-selects "Color Scarlet Previous Next Hazy Indigo Variant sold out or unavailable Butter …" at bounding box center [937, 406] width 248 height 183
click at [997, 365] on span "9 of 10" at bounding box center [1001, 357] width 36 height 36
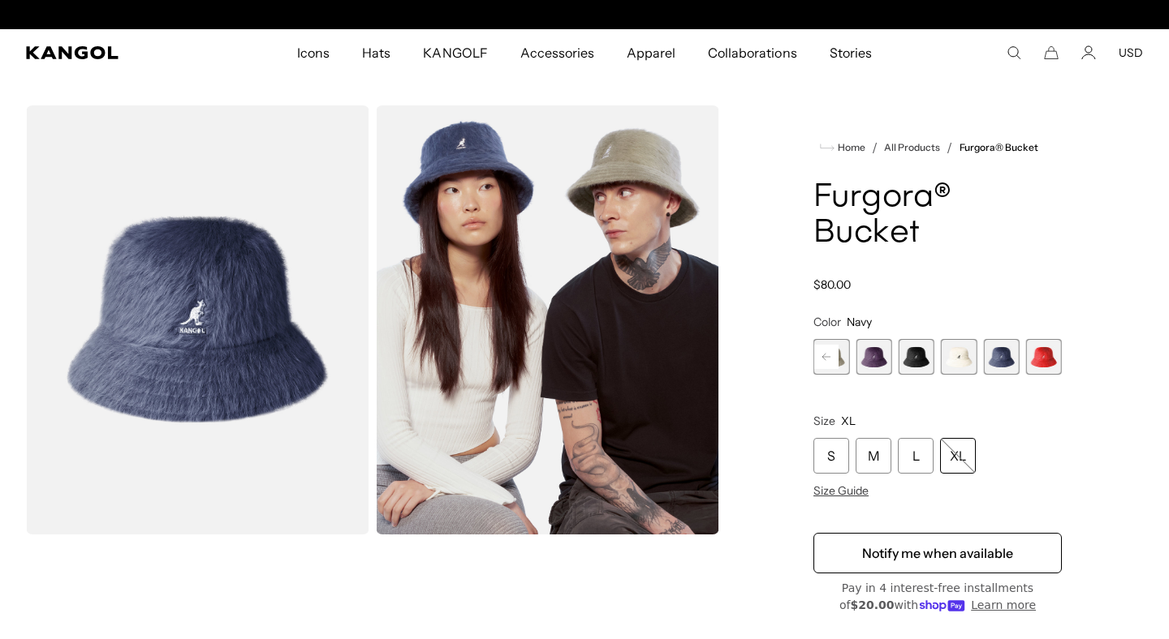
scroll to position [0, 334]
click at [964, 359] on span "8 of 10" at bounding box center [959, 357] width 36 height 36
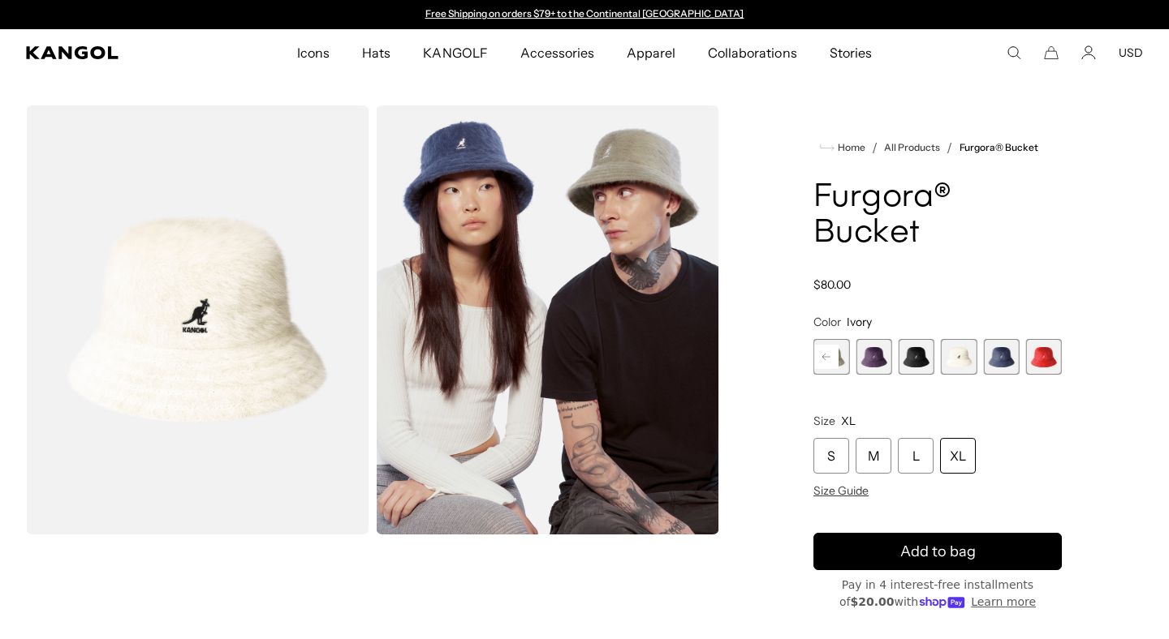
click at [1008, 359] on span "9 of 10" at bounding box center [1001, 357] width 36 height 36
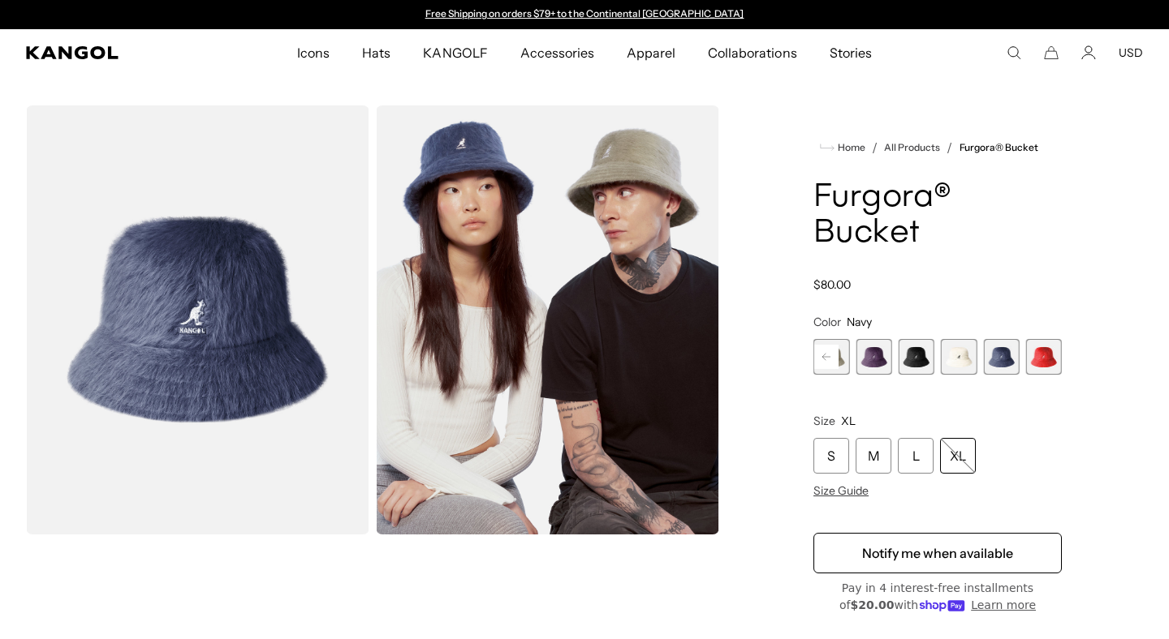
click at [923, 362] on span "7 of 10" at bounding box center [916, 357] width 36 height 36
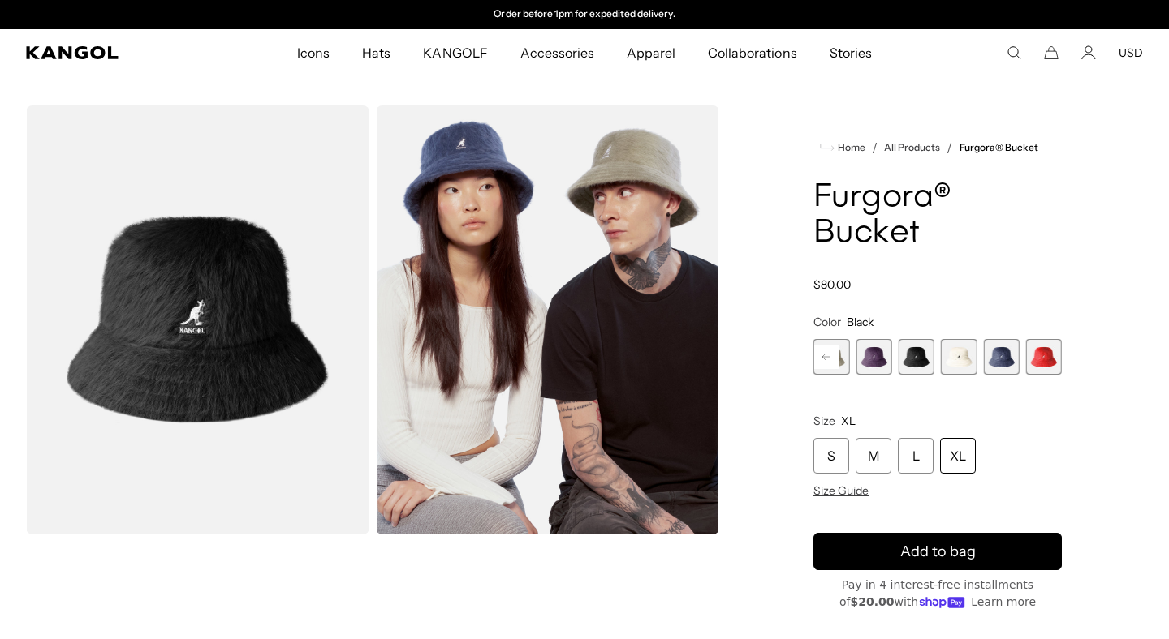
click at [883, 365] on span "6 of 10" at bounding box center [873, 357] width 36 height 36
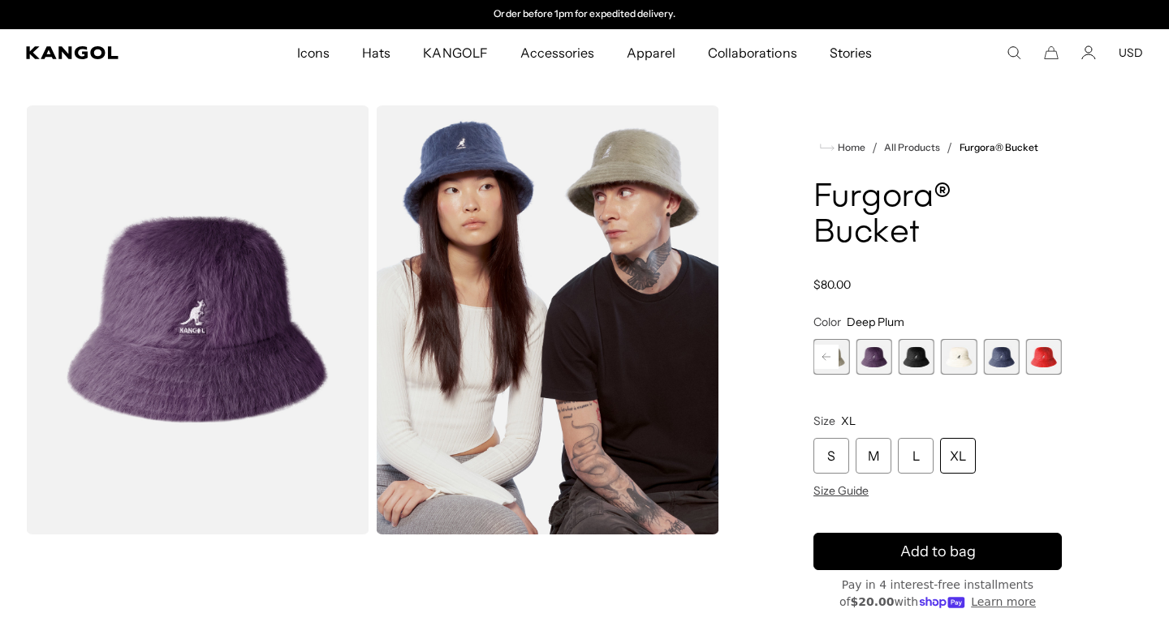
click at [825, 364] on rect at bounding box center [826, 357] width 24 height 24
click at [869, 363] on span "5 of 10" at bounding box center [873, 357] width 36 height 36
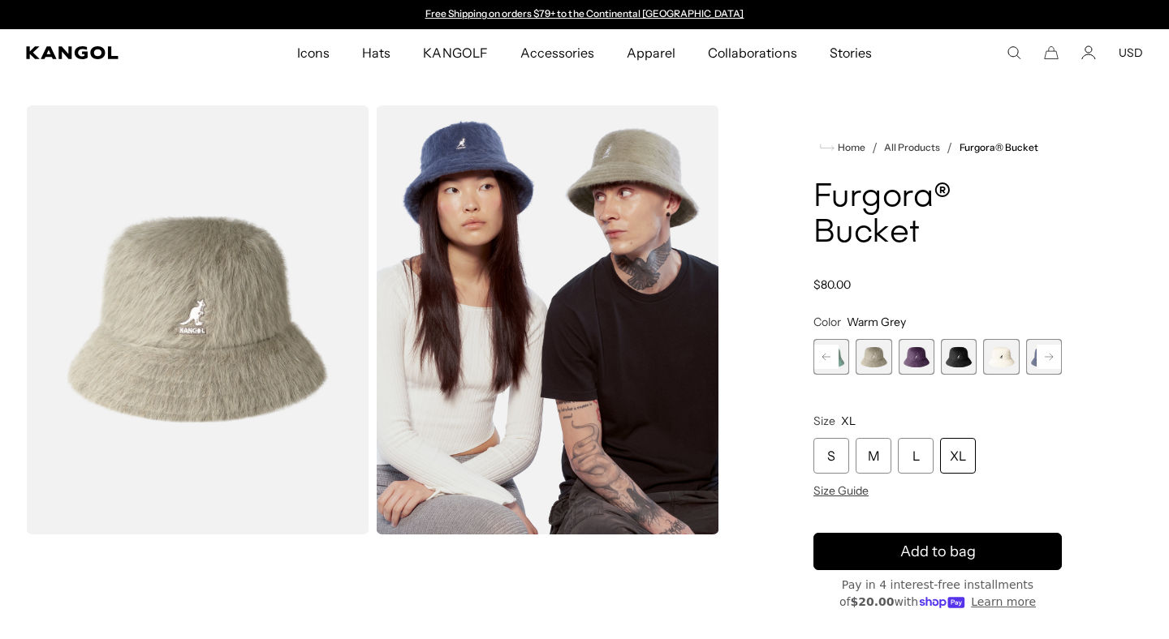
click at [828, 361] on rect at bounding box center [826, 357] width 24 height 24
click at [867, 361] on span "4 of 10" at bounding box center [873, 357] width 36 height 36
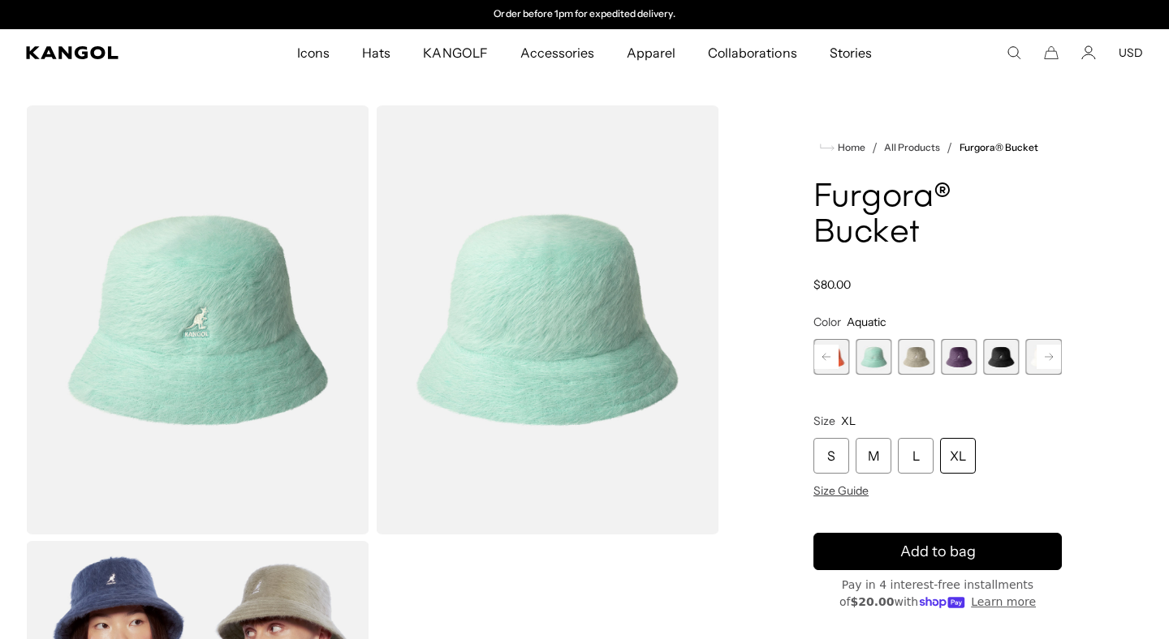
click at [833, 362] on rect at bounding box center [826, 357] width 24 height 24
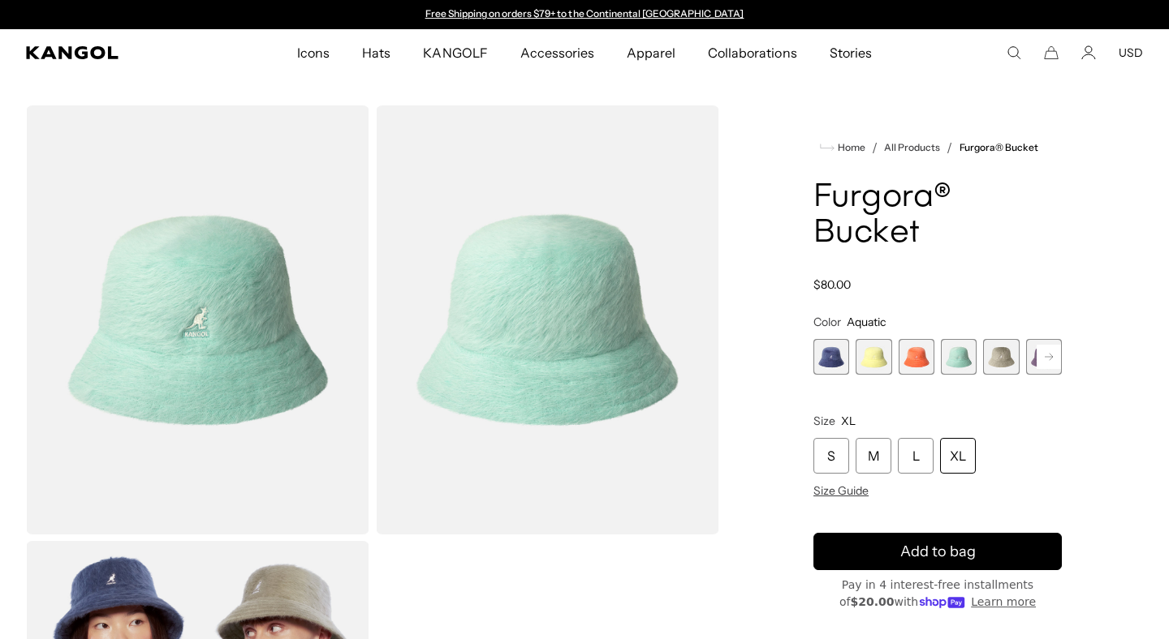
click at [904, 361] on span "3 of 10" at bounding box center [916, 357] width 36 height 36
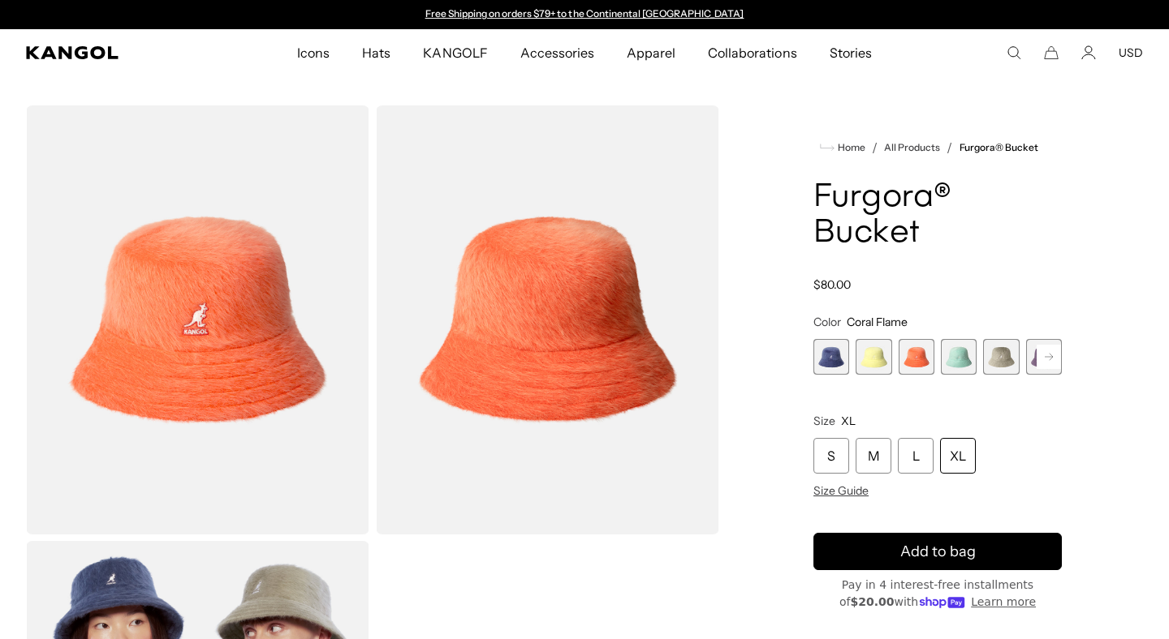
click at [884, 359] on span "2 of 10" at bounding box center [873, 357] width 36 height 36
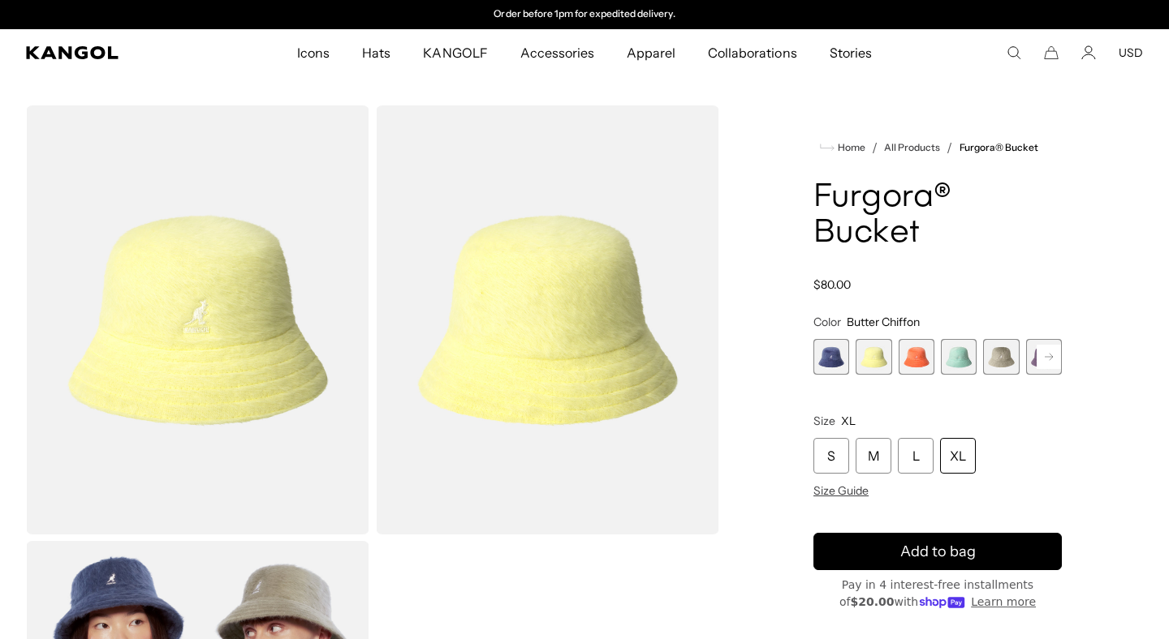
click at [838, 364] on span "1 of 10" at bounding box center [831, 357] width 36 height 36
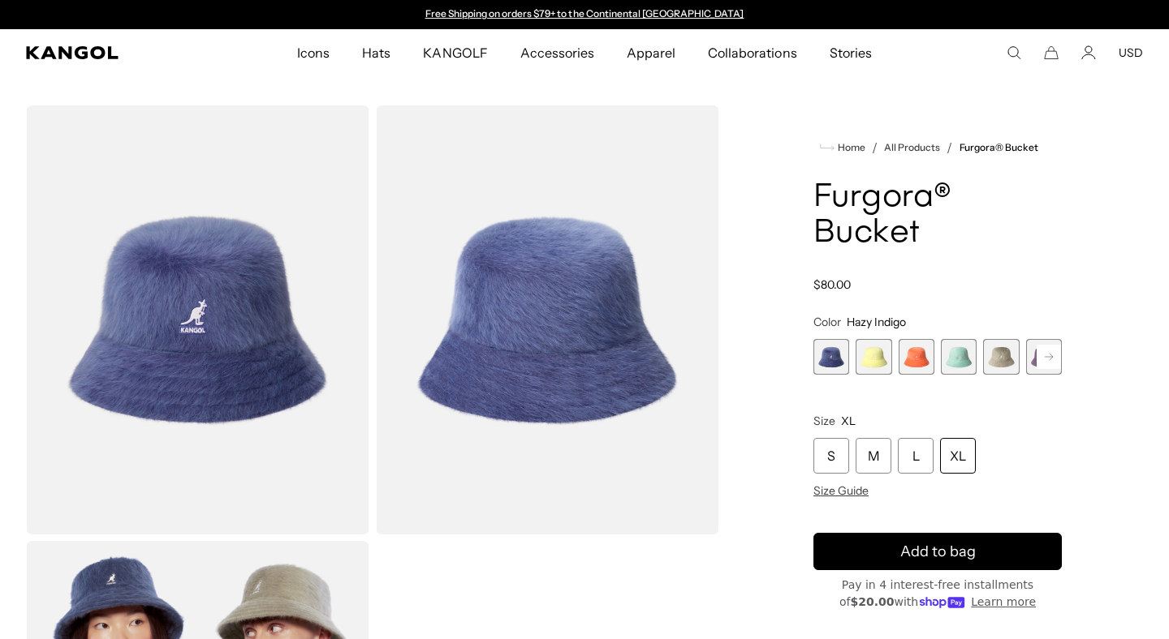
click at [1047, 359] on rect at bounding box center [1048, 357] width 24 height 24
click at [1005, 357] on span "7 of 10" at bounding box center [1001, 357] width 36 height 36
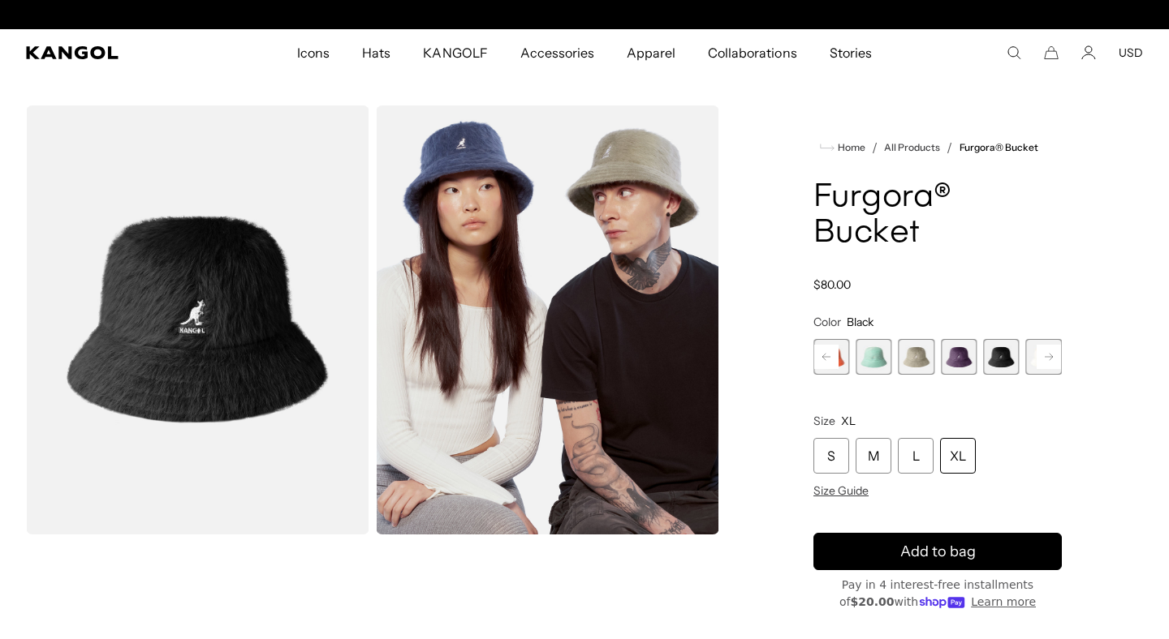
scroll to position [0, 334]
click at [966, 458] on div "XL" at bounding box center [958, 456] width 36 height 36
